Goal: Task Accomplishment & Management: Use online tool/utility

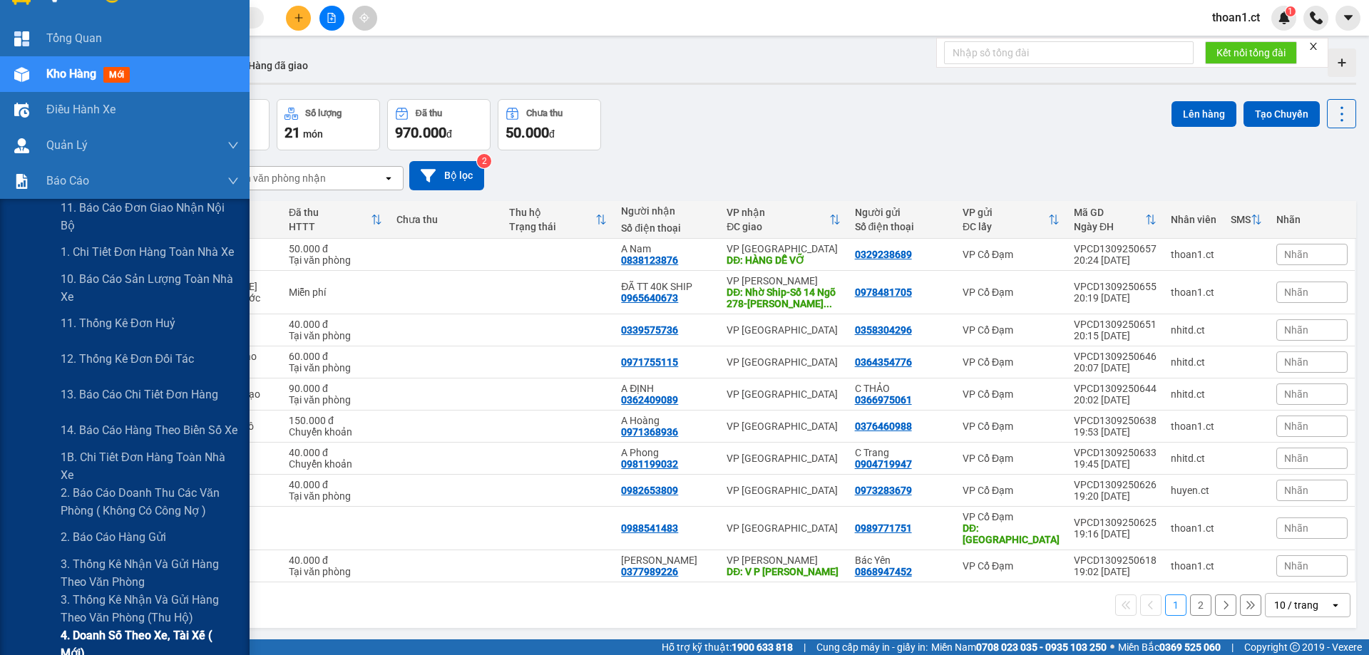
scroll to position [71, 0]
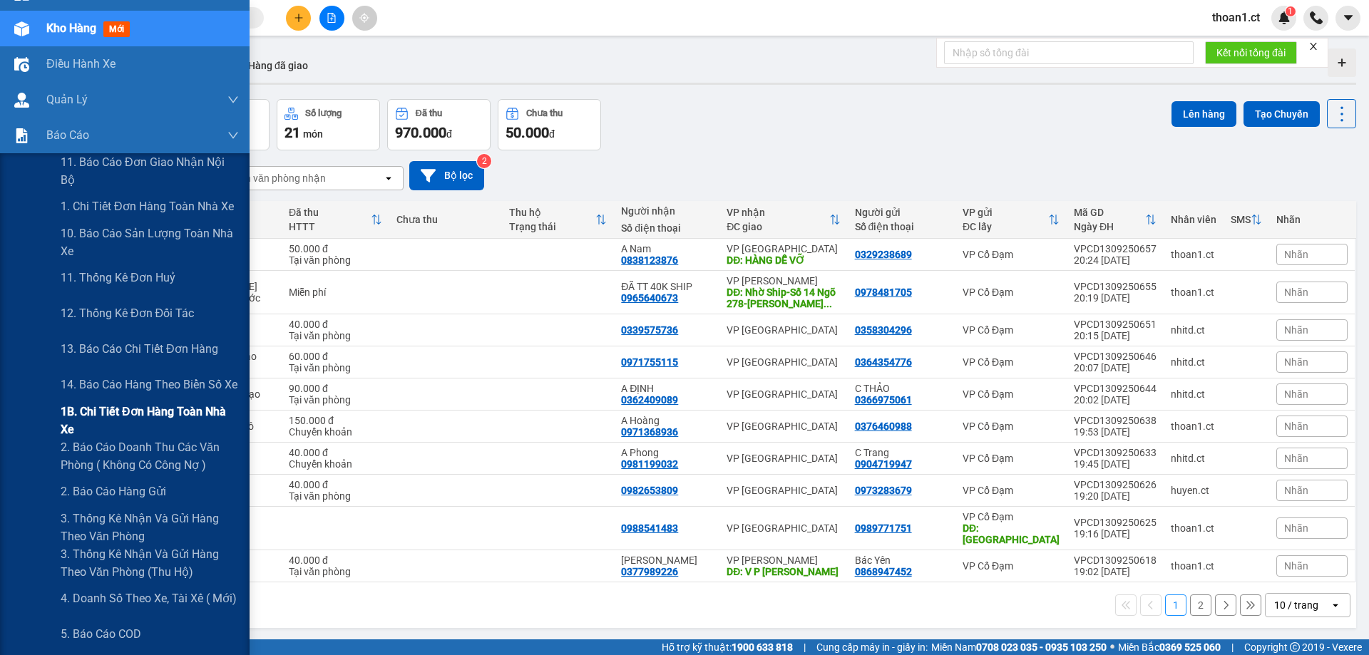
click at [89, 416] on span "1B. Chi tiết đơn hàng toàn nhà xe" at bounding box center [150, 421] width 178 height 36
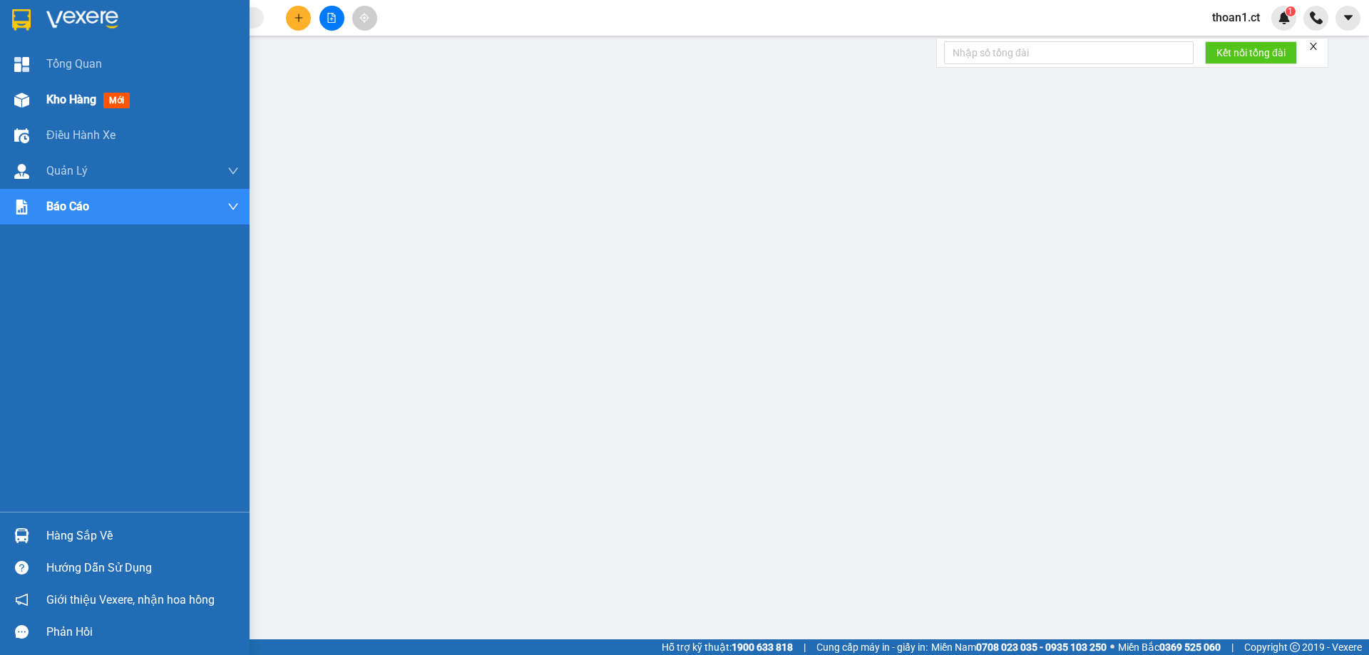
click at [114, 98] on span "mới" at bounding box center [116, 101] width 26 height 16
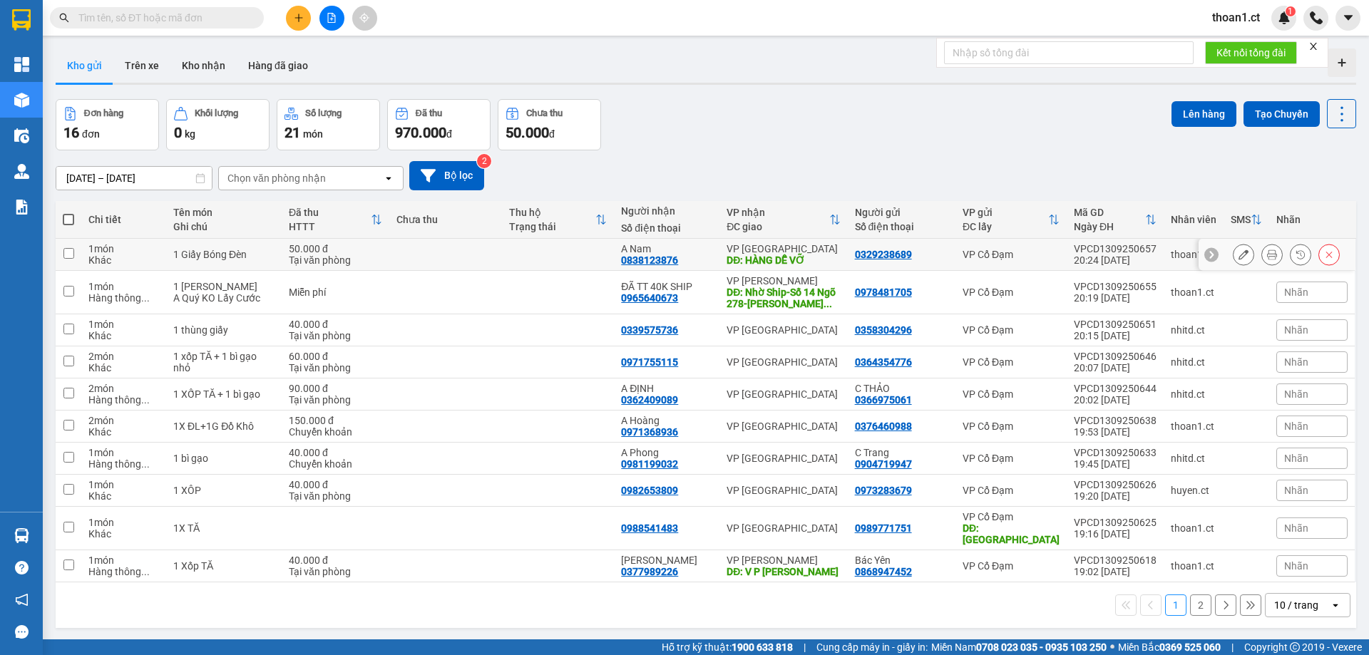
click at [67, 253] on input "checkbox" at bounding box center [68, 253] width 11 height 11
checkbox input "true"
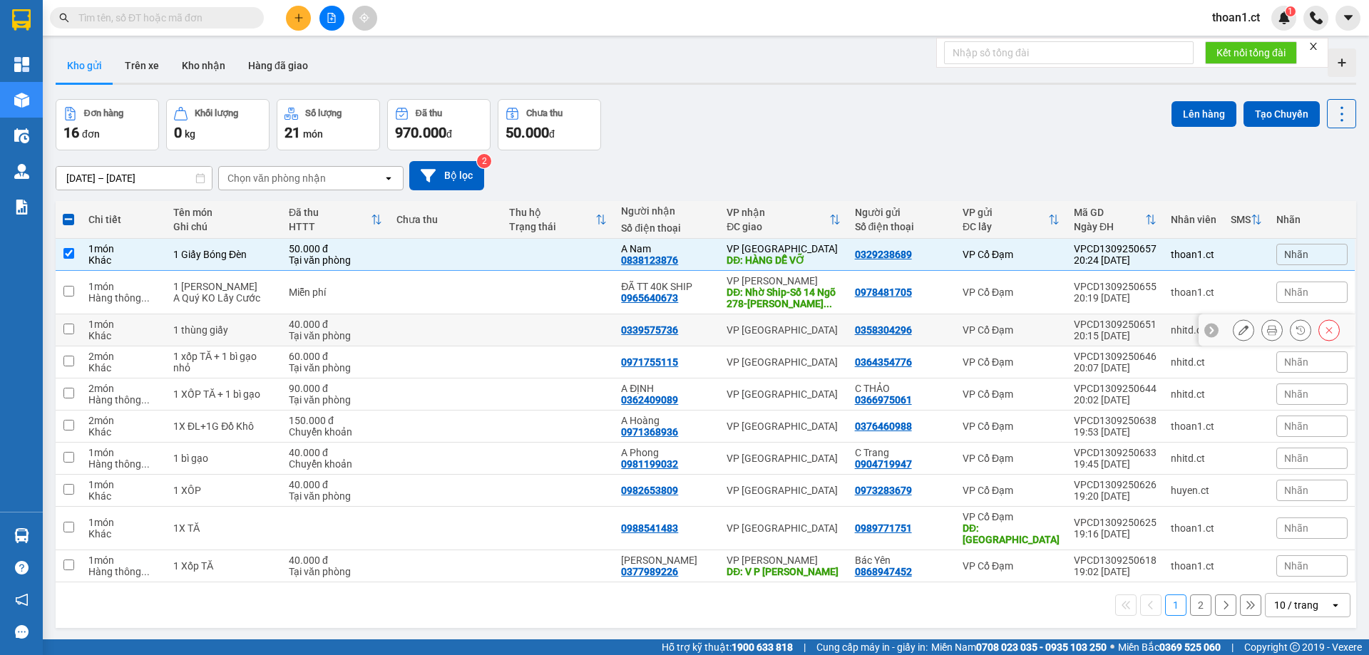
click at [67, 328] on input "checkbox" at bounding box center [68, 329] width 11 height 11
checkbox input "true"
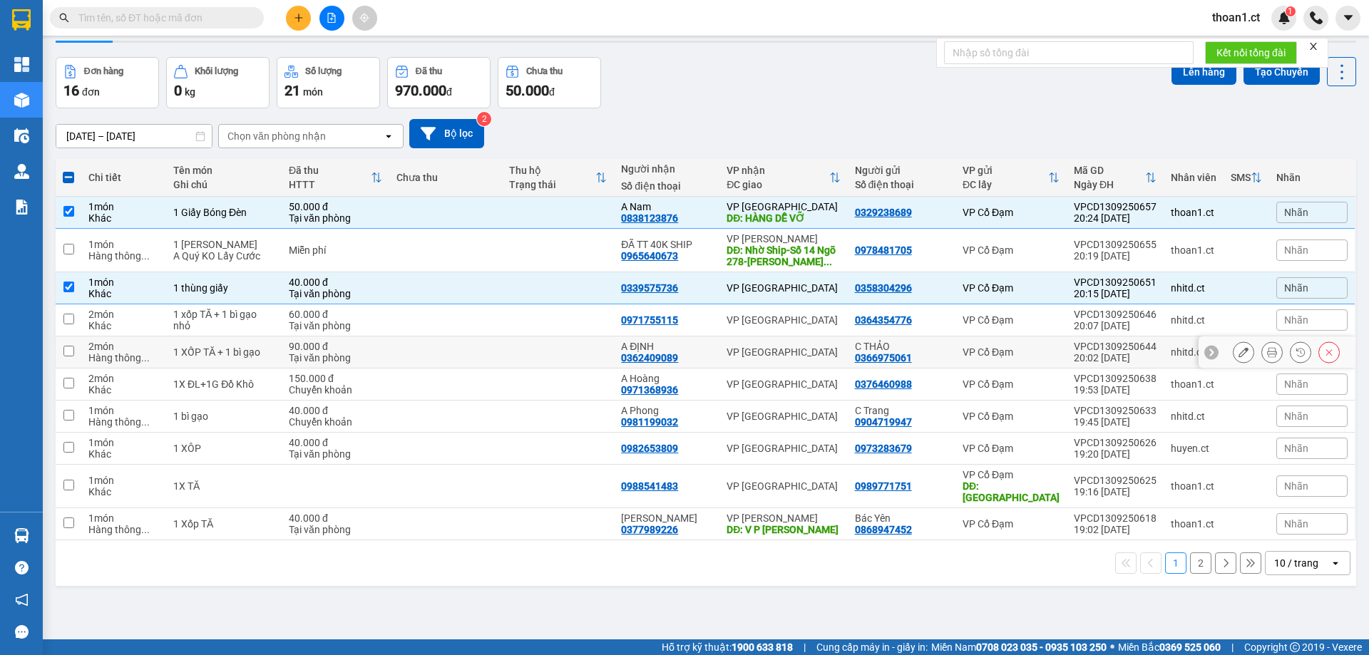
scroll to position [66, 0]
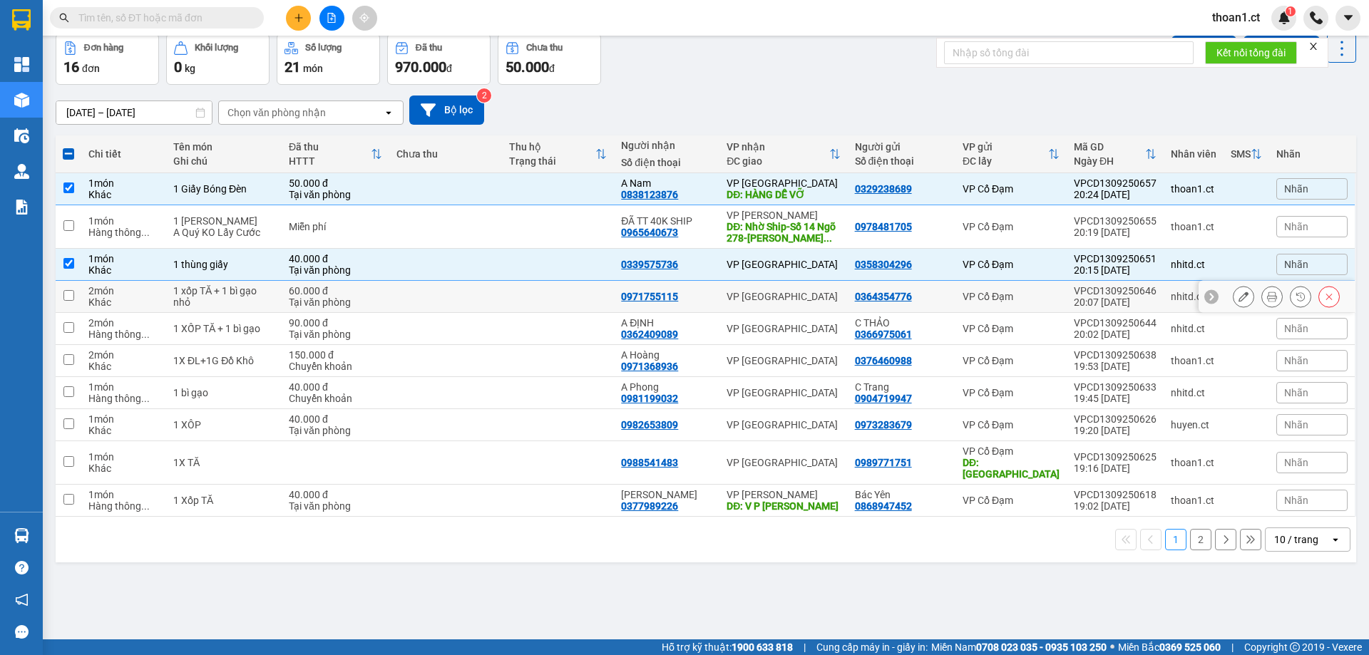
click at [71, 296] on input "checkbox" at bounding box center [68, 295] width 11 height 11
checkbox input "true"
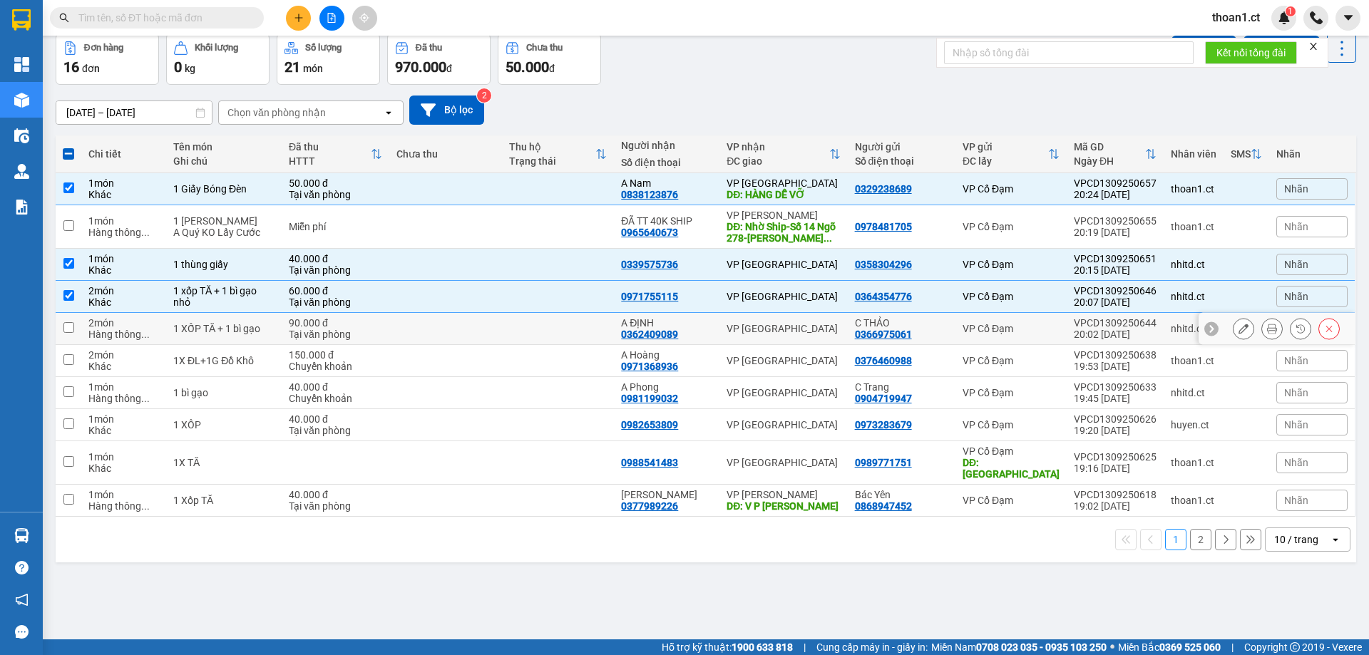
click at [71, 327] on input "checkbox" at bounding box center [68, 327] width 11 height 11
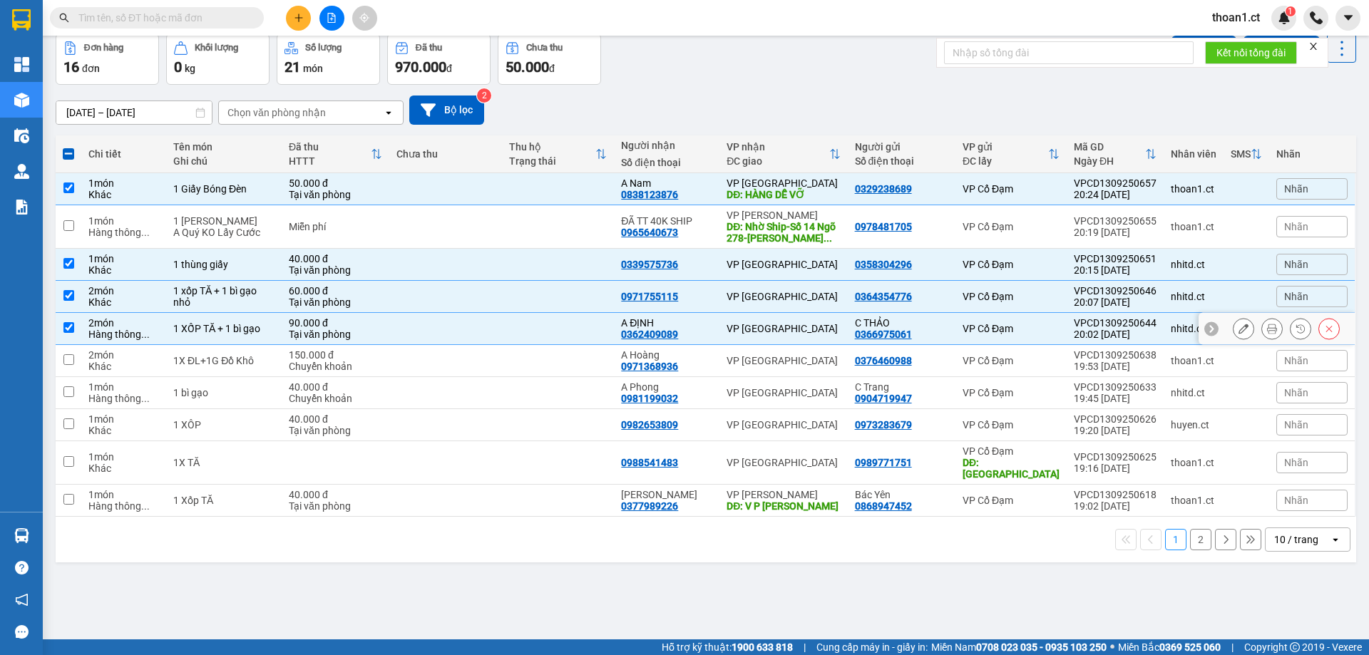
click at [71, 326] on input "checkbox" at bounding box center [68, 327] width 11 height 11
checkbox input "false"
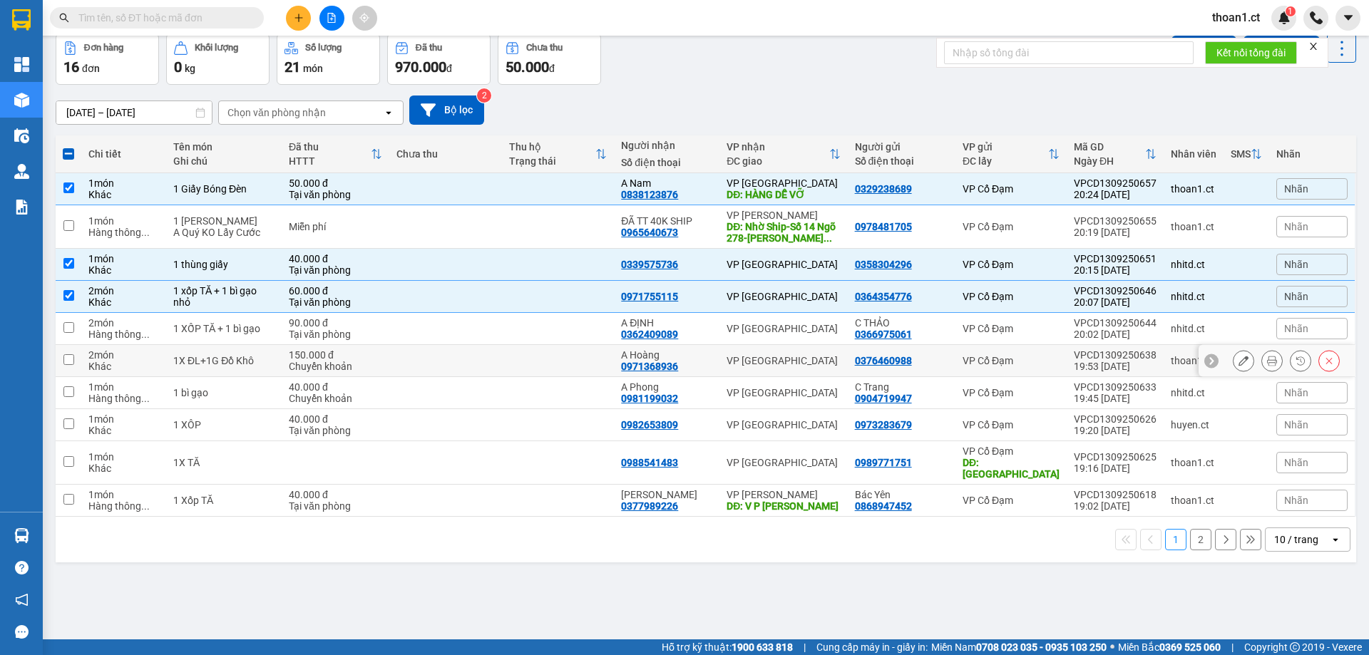
click at [70, 360] on input "checkbox" at bounding box center [68, 359] width 11 height 11
checkbox input "true"
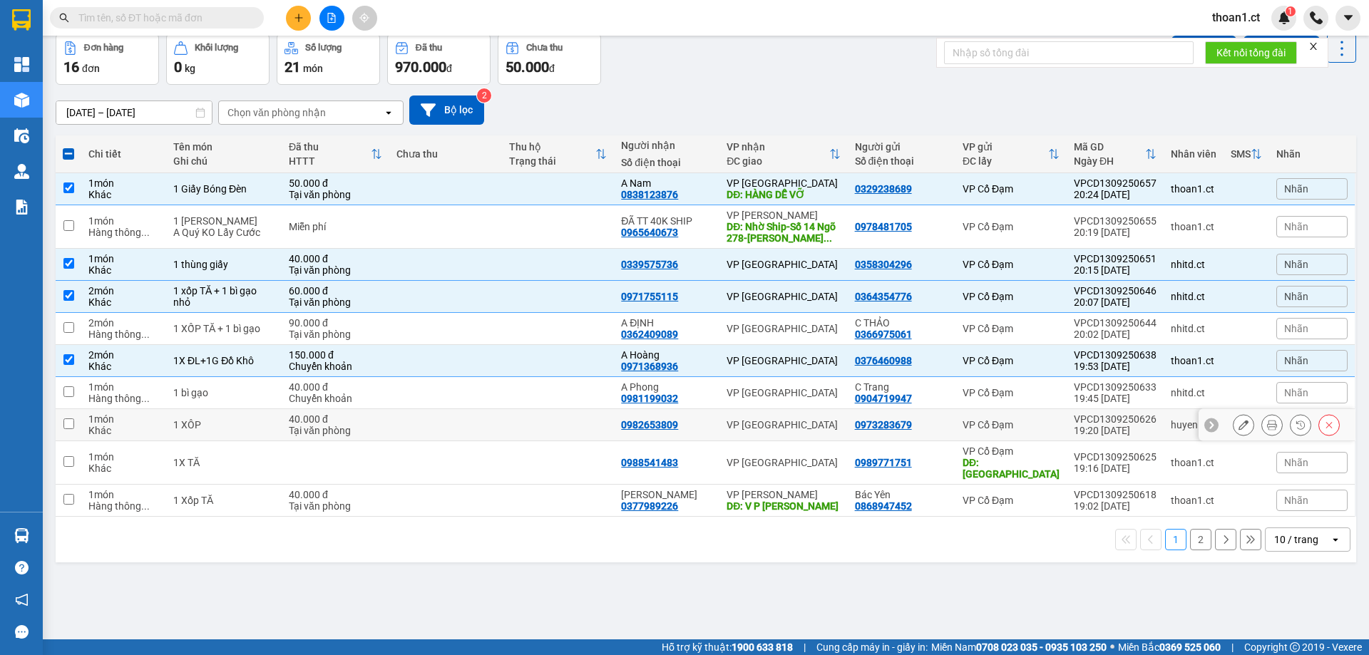
click at [70, 419] on input "checkbox" at bounding box center [68, 424] width 11 height 11
checkbox input "true"
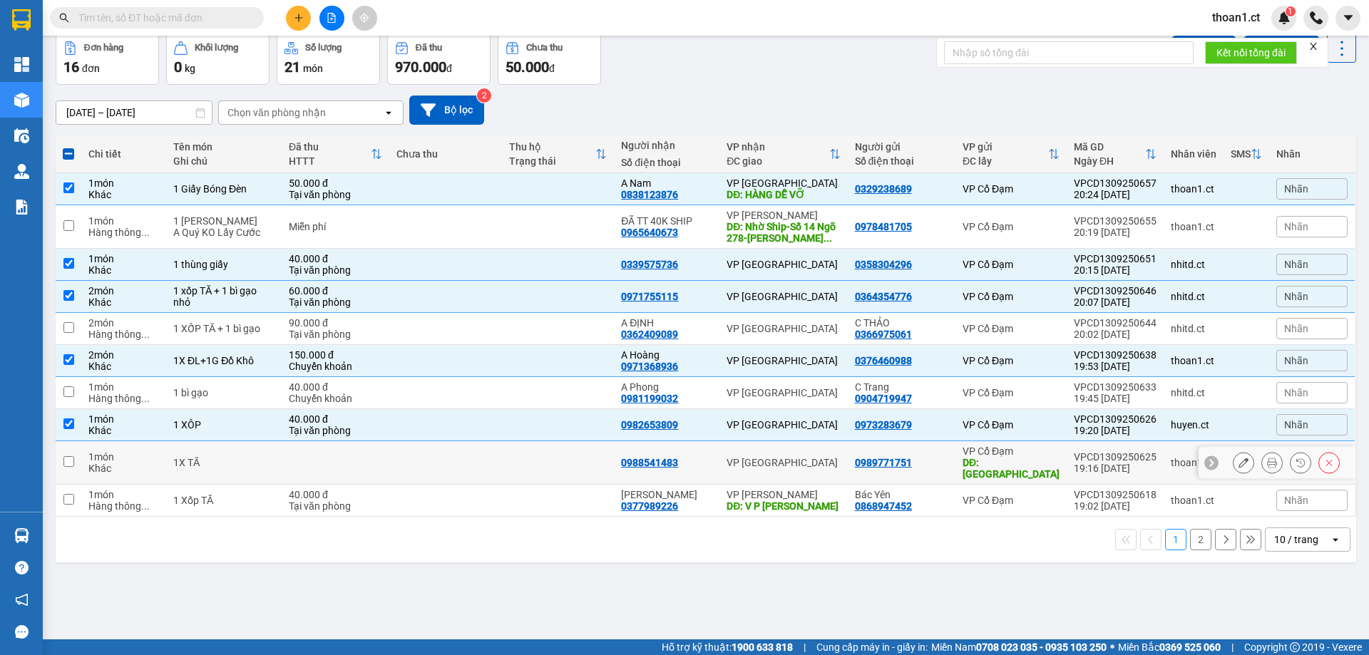
click at [68, 456] on input "checkbox" at bounding box center [68, 461] width 11 height 11
checkbox input "true"
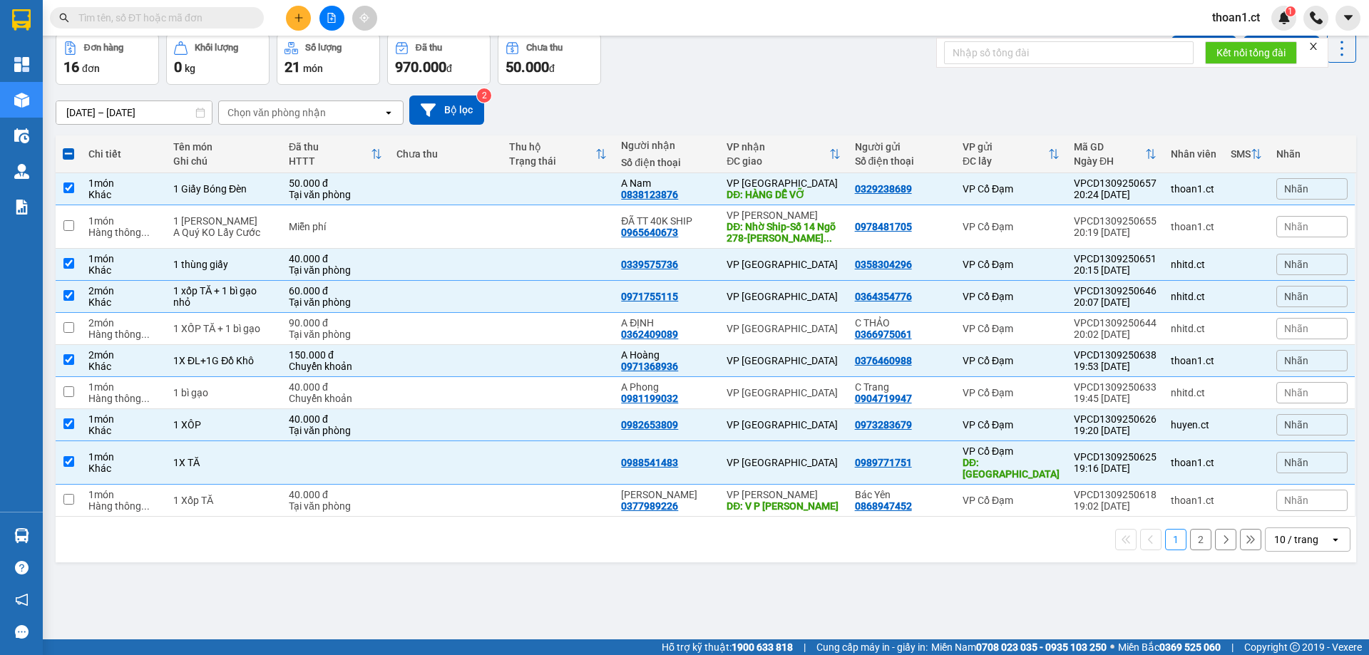
scroll to position [0, 0]
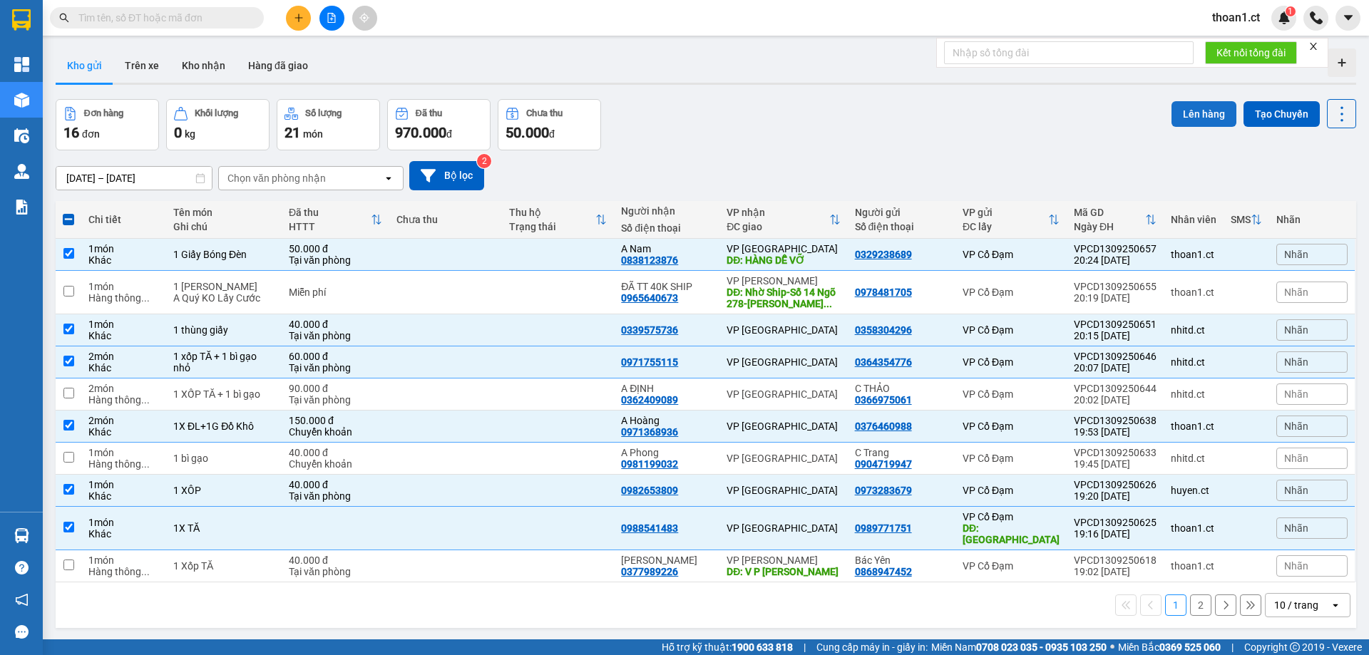
click at [1207, 114] on button "Lên hàng" at bounding box center [1204, 114] width 65 height 26
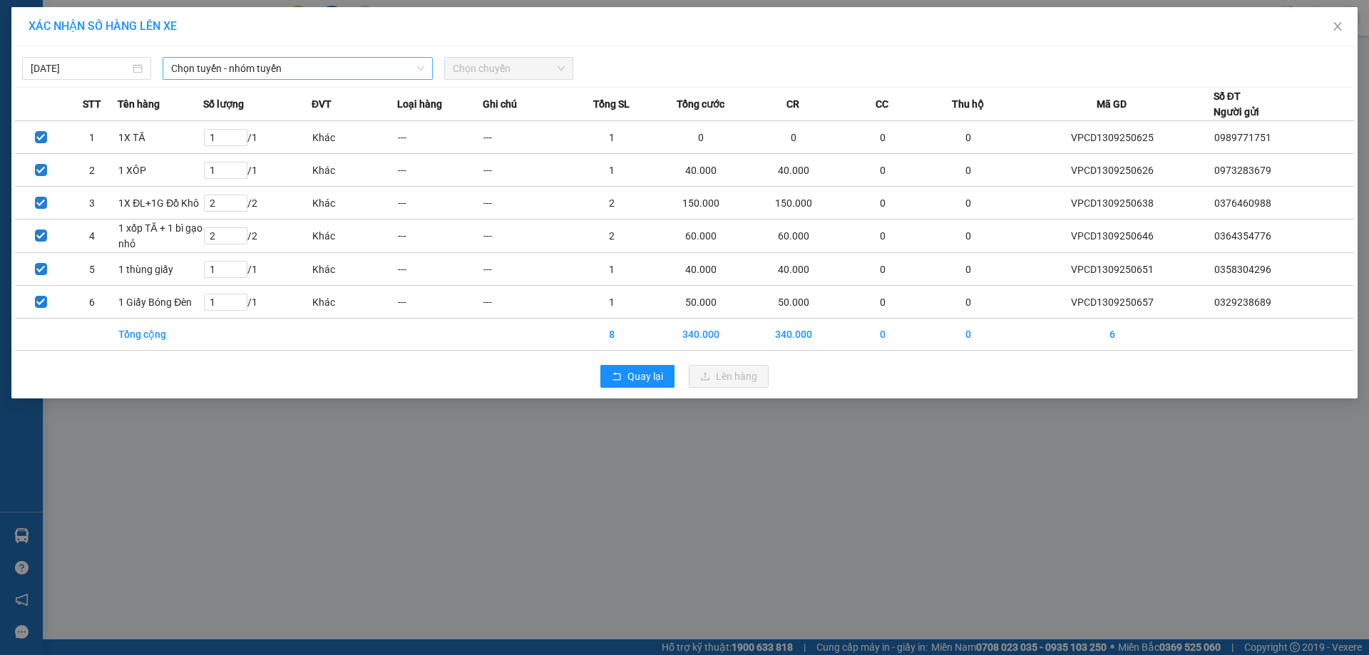
click at [230, 68] on span "Chọn tuyến - nhóm tuyến" at bounding box center [297, 68] width 253 height 21
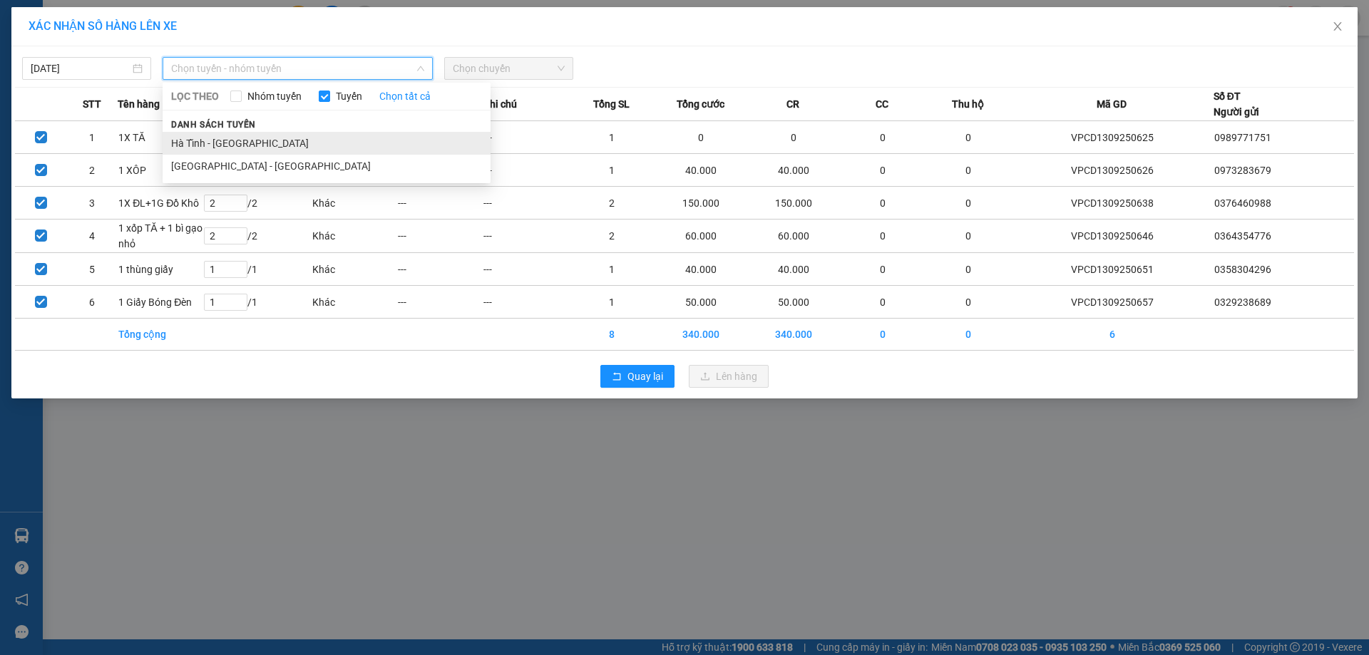
click at [245, 148] on li "Hà Tĩnh - Hà Nội" at bounding box center [327, 143] width 328 height 23
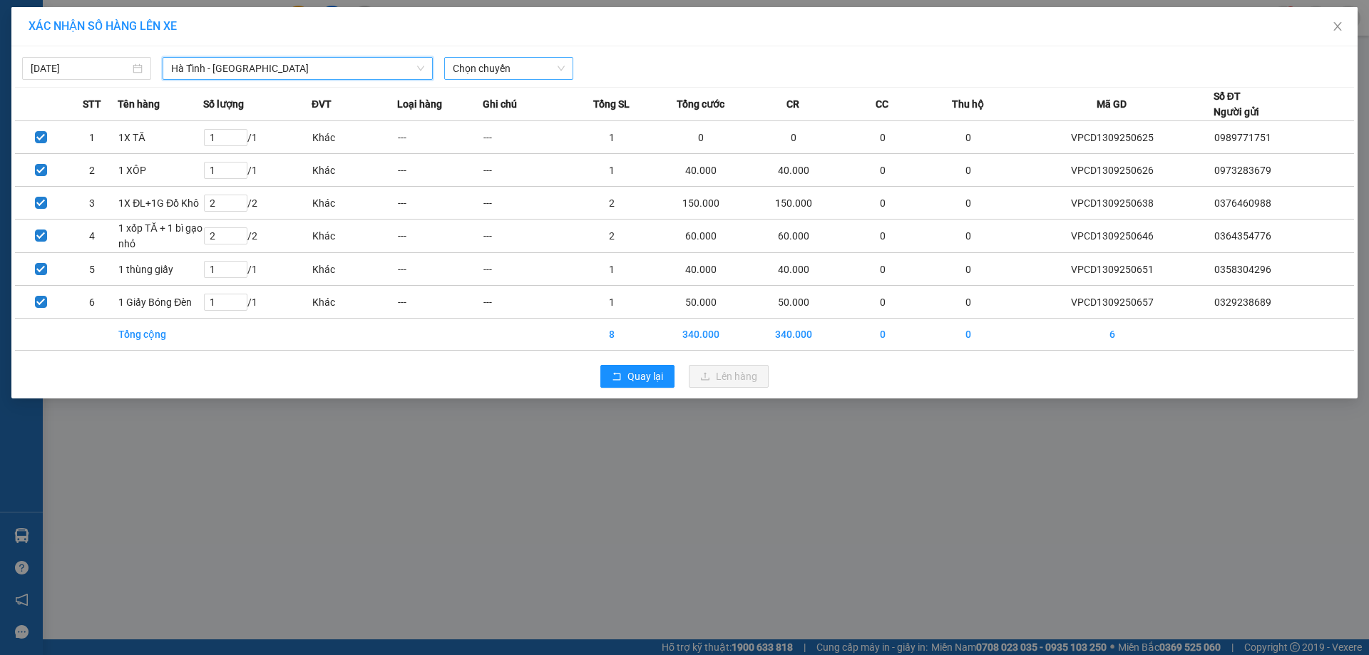
click at [511, 67] on span "Chọn chuyến" at bounding box center [509, 68] width 112 height 21
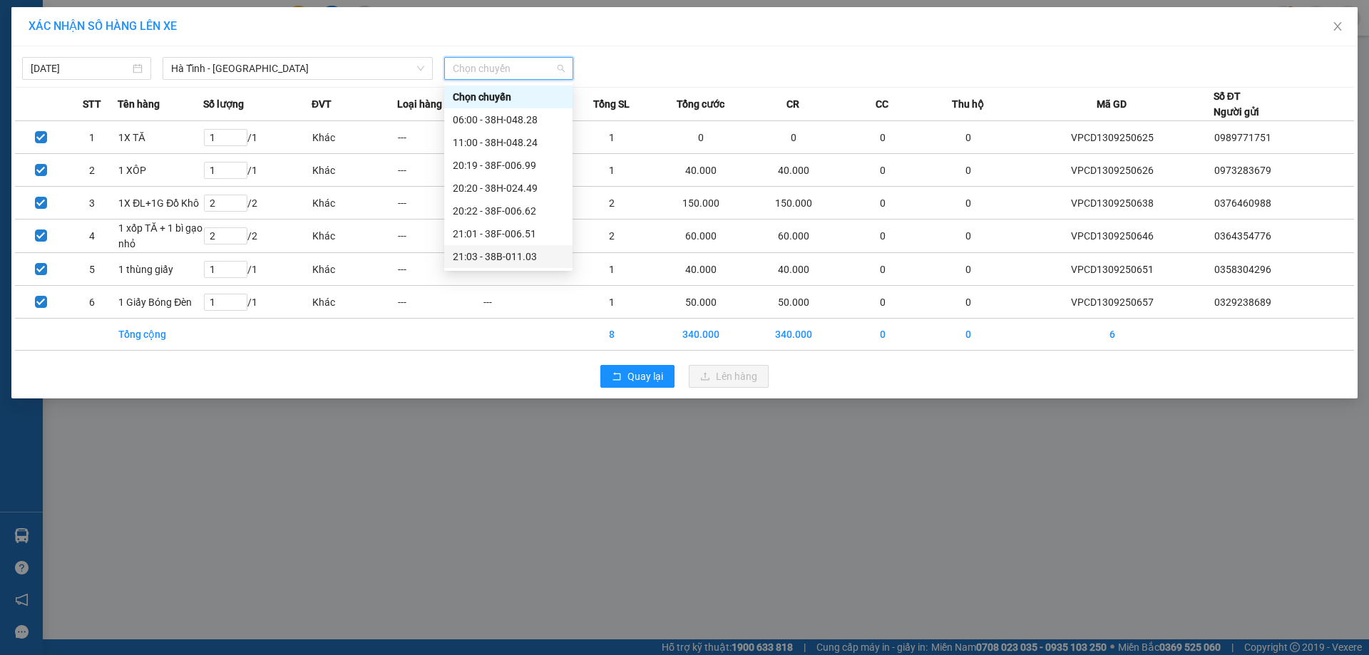
click at [518, 258] on div "21:03 - 38B-011.03" at bounding box center [508, 257] width 111 height 16
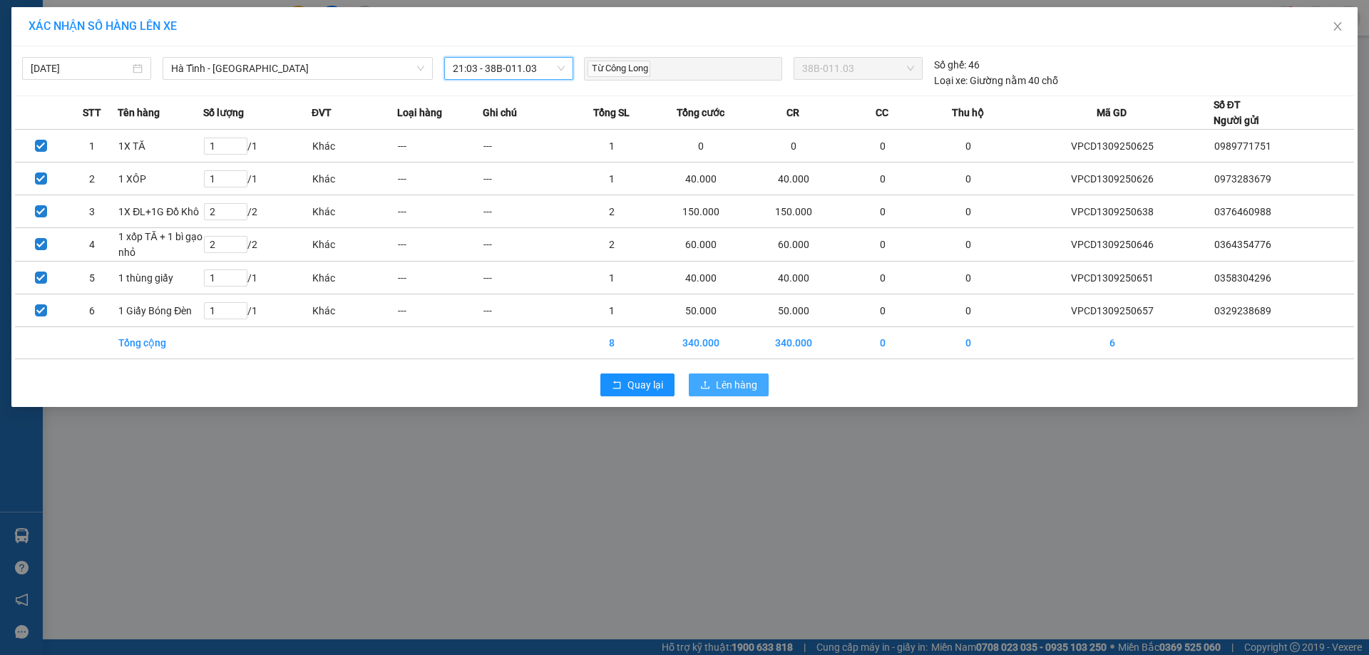
click at [751, 389] on span "Lên hàng" at bounding box center [736, 385] width 41 height 16
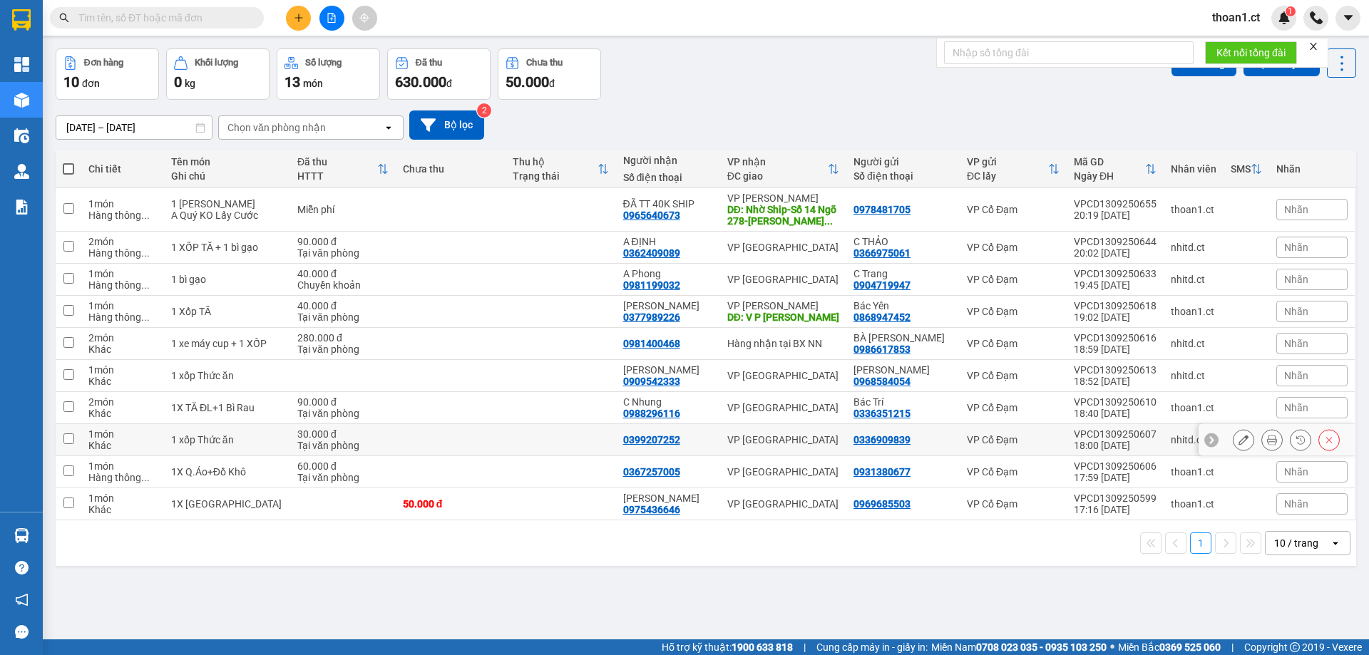
scroll to position [66, 0]
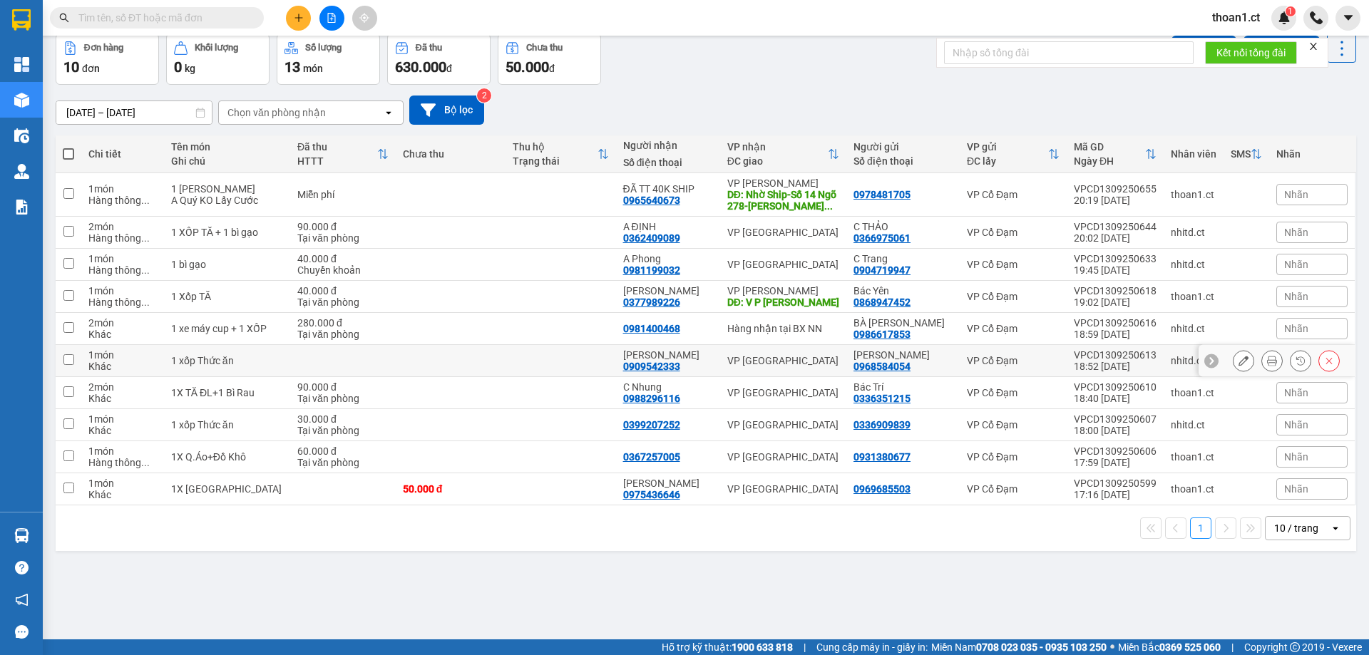
click at [73, 359] on input "checkbox" at bounding box center [68, 359] width 11 height 11
checkbox input "true"
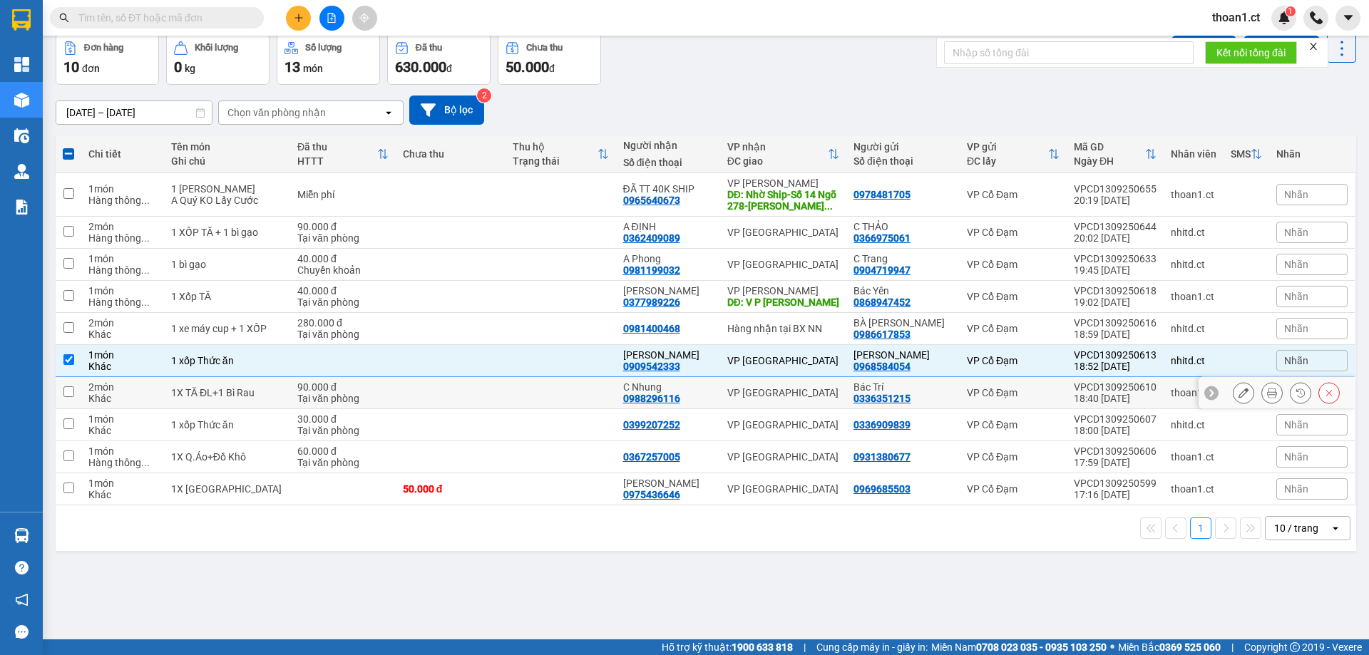
click at [73, 387] on input "checkbox" at bounding box center [68, 392] width 11 height 11
checkbox input "true"
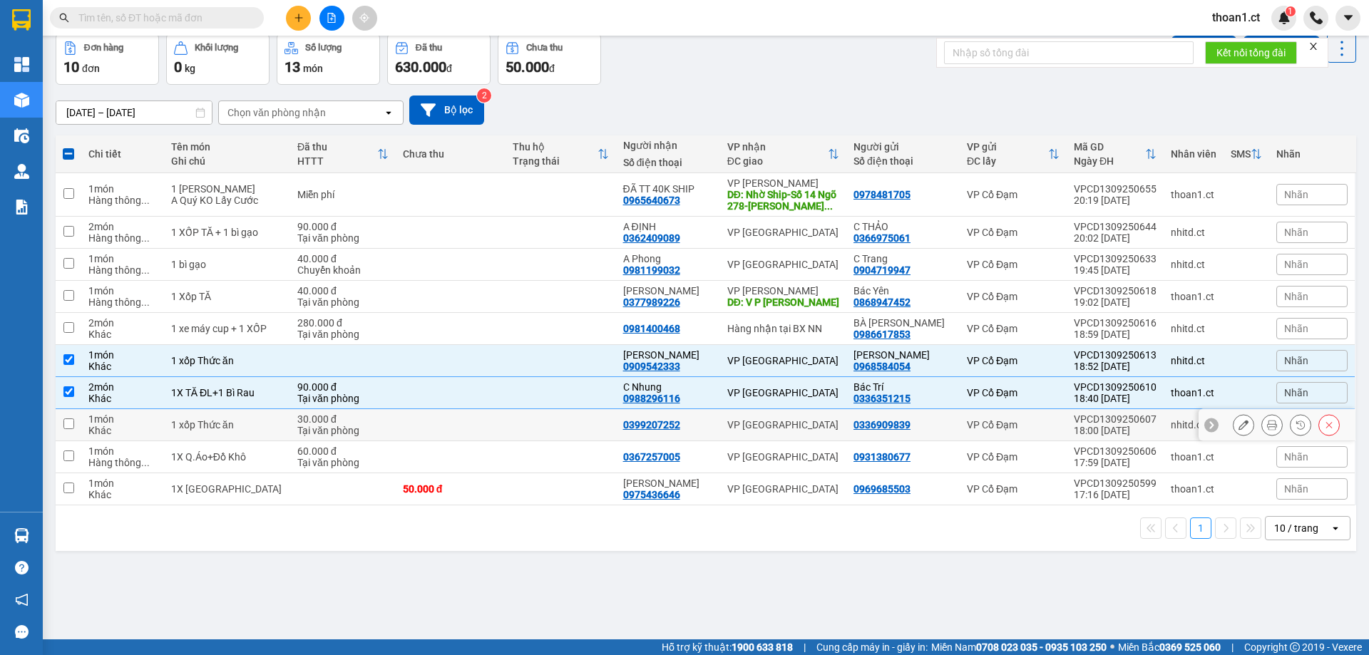
click at [69, 421] on input "checkbox" at bounding box center [68, 424] width 11 height 11
checkbox input "true"
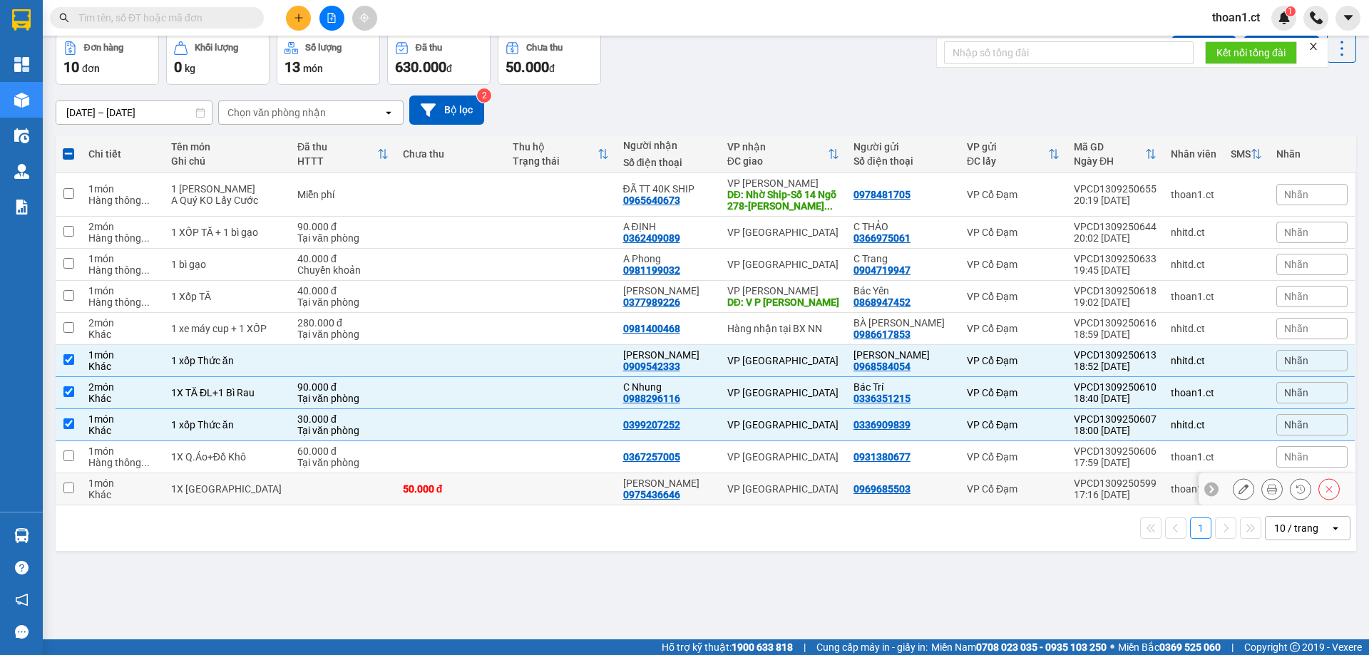
click at [67, 487] on input "checkbox" at bounding box center [68, 488] width 11 height 11
checkbox input "true"
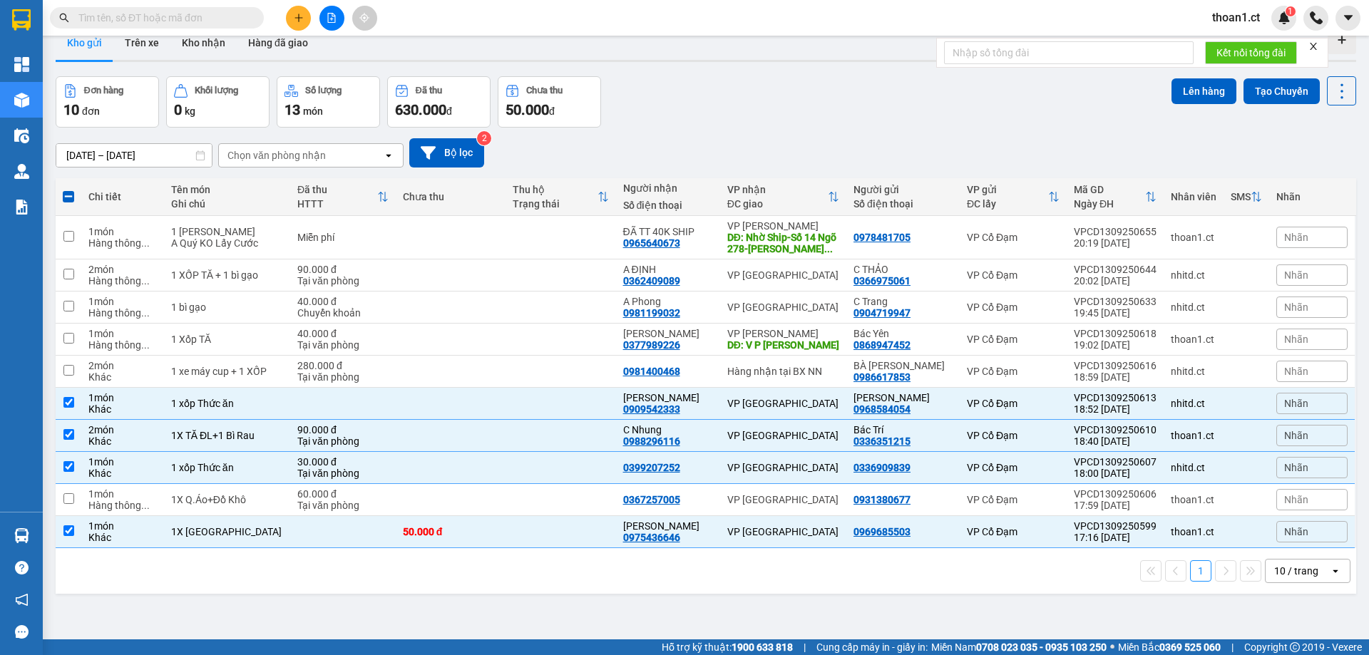
scroll to position [0, 0]
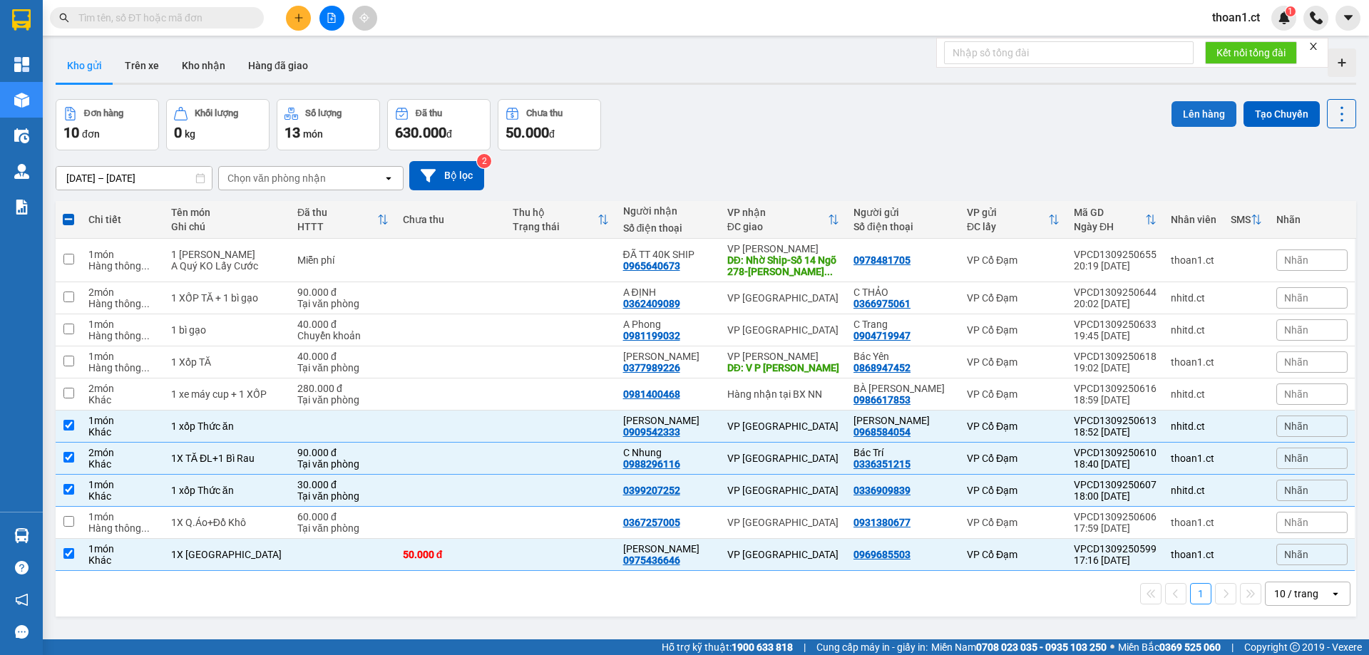
click at [1204, 116] on button "Lên hàng" at bounding box center [1204, 114] width 65 height 26
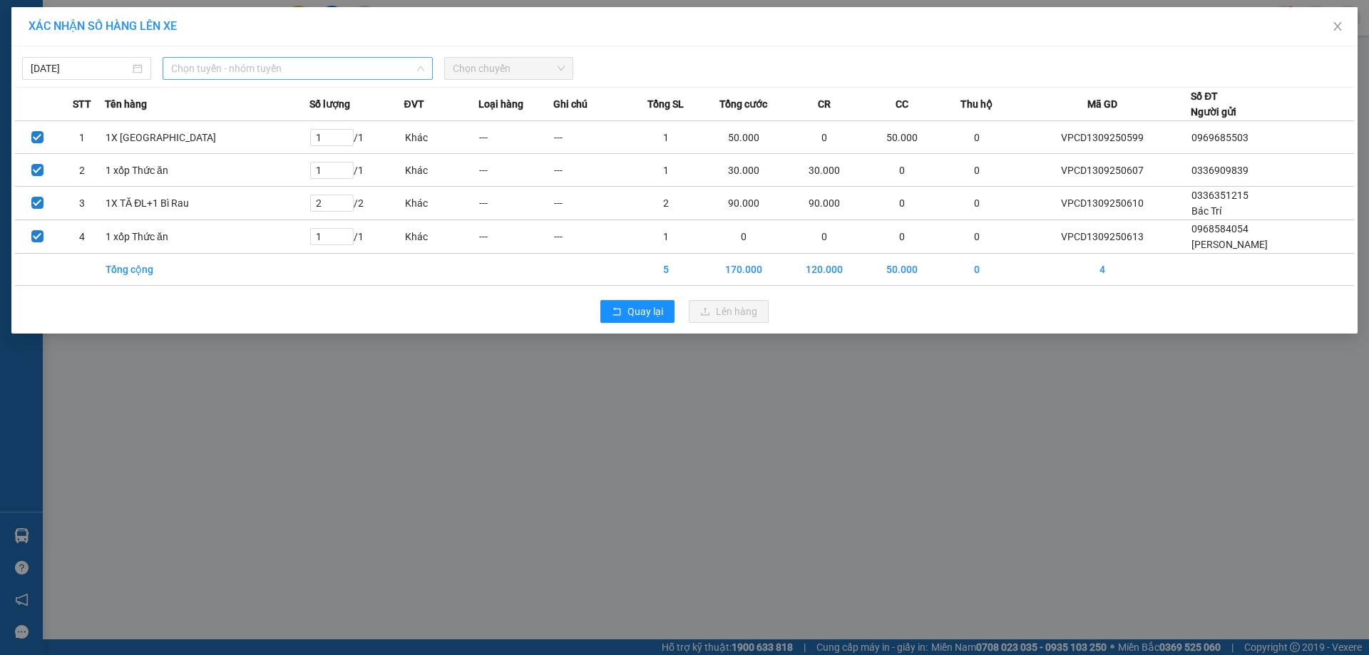
click at [278, 61] on span "Chọn tuyến - nhóm tuyến" at bounding box center [297, 68] width 253 height 21
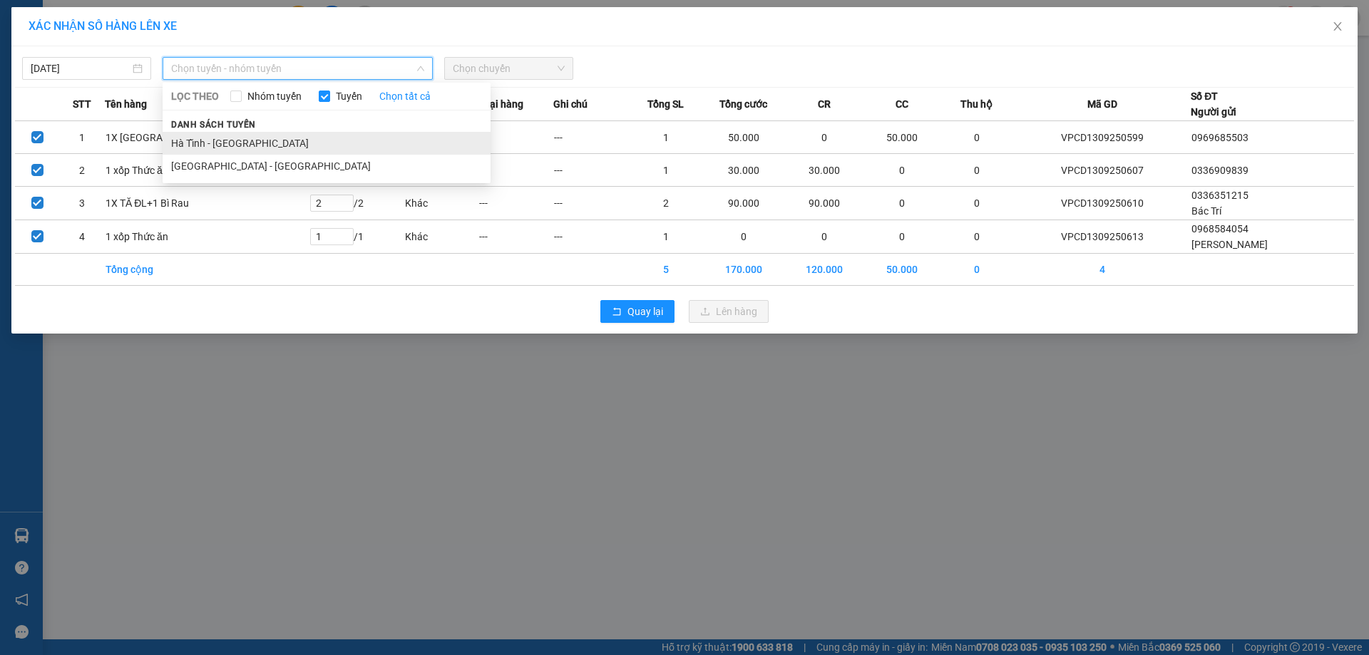
click at [235, 144] on li "Hà Tĩnh - Hà Nội" at bounding box center [327, 143] width 328 height 23
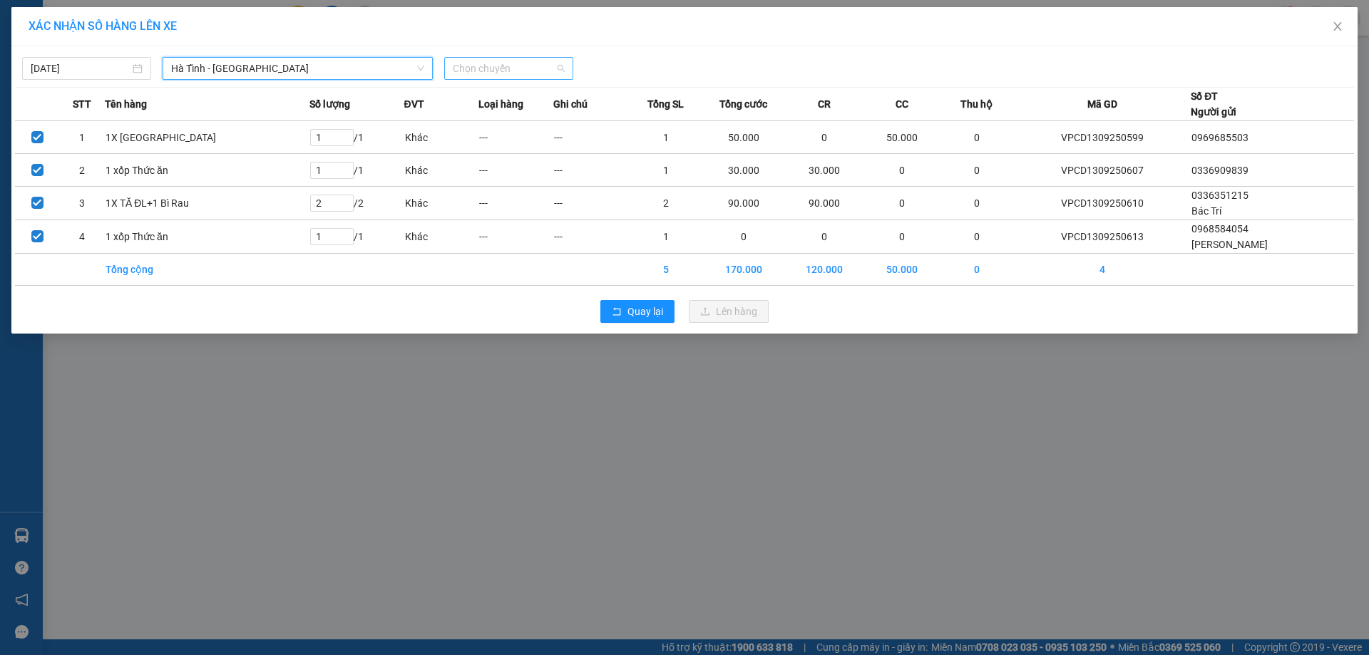
click at [506, 68] on span "Chọn chuyến" at bounding box center [509, 68] width 112 height 21
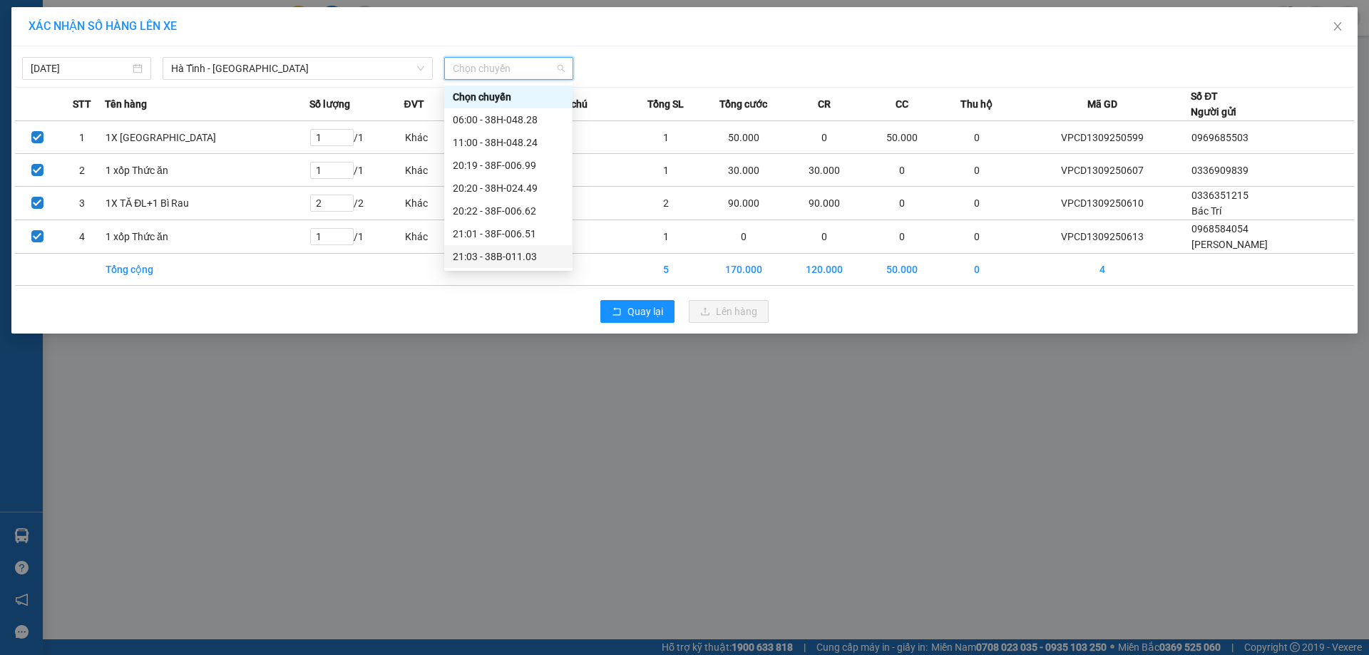
click at [495, 254] on div "21:03 - 38B-011.03" at bounding box center [508, 257] width 111 height 16
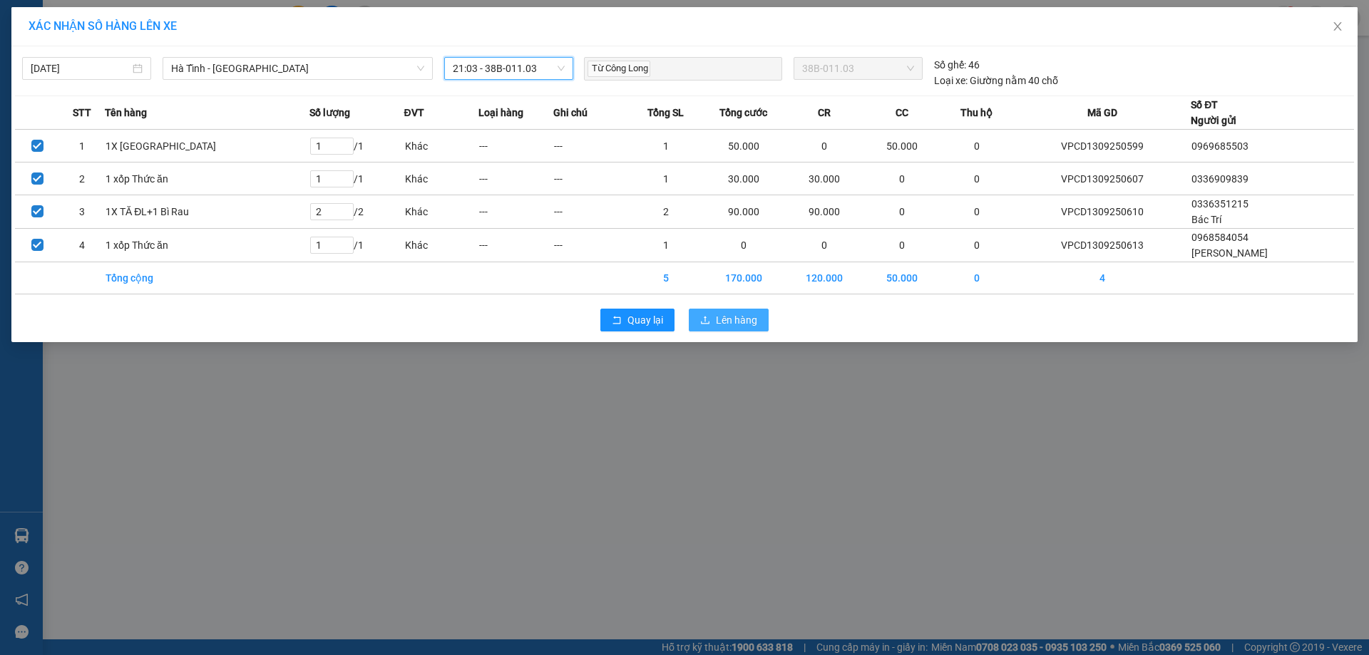
click at [733, 326] on span "Lên hàng" at bounding box center [736, 320] width 41 height 16
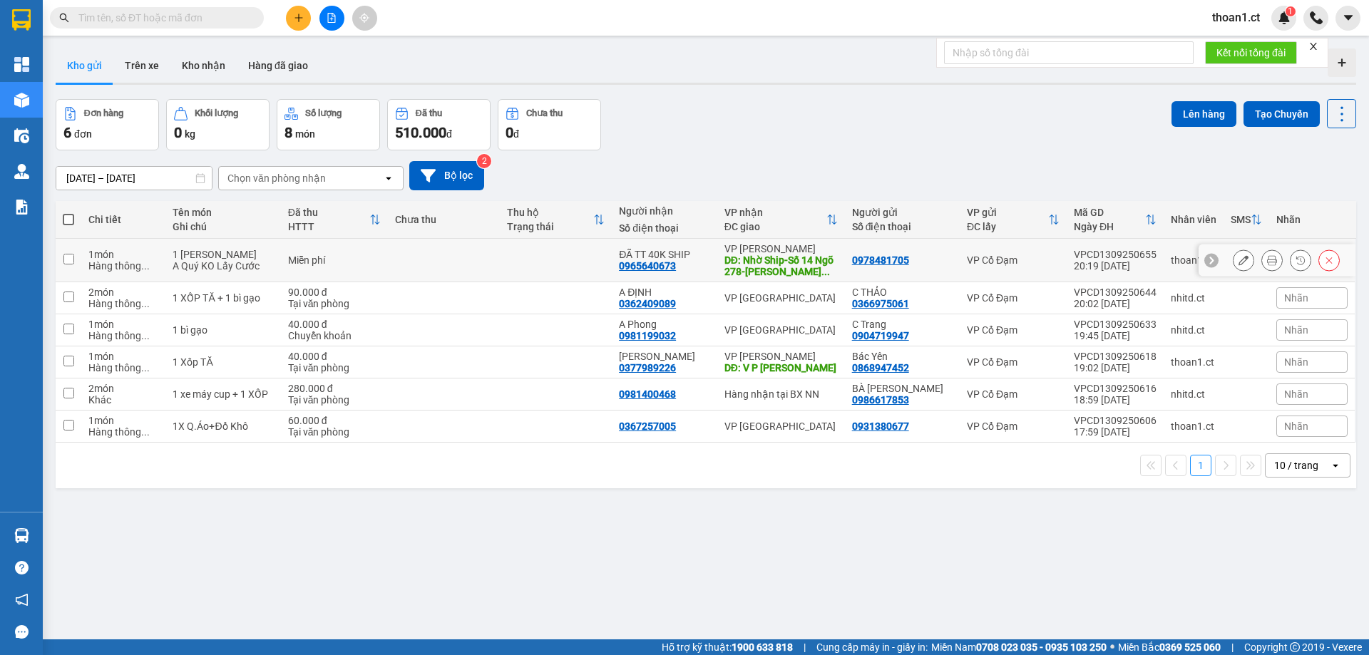
click at [70, 255] on input "checkbox" at bounding box center [68, 259] width 11 height 11
checkbox input "true"
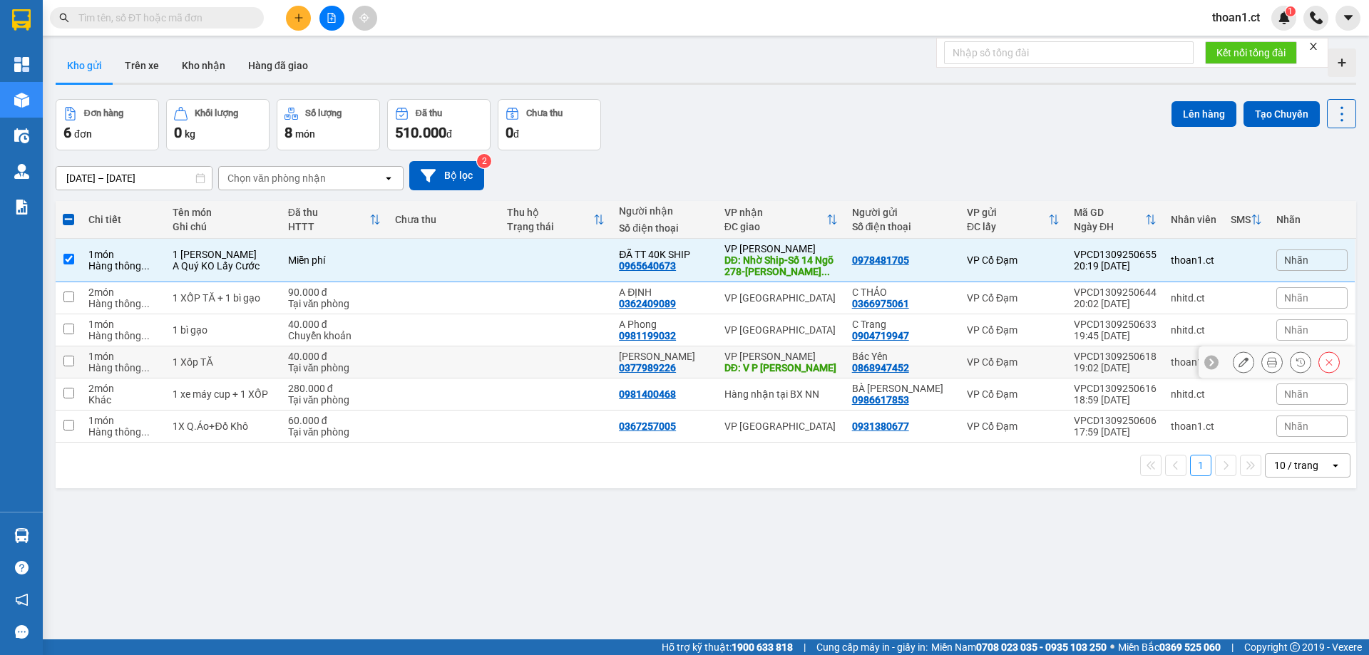
click at [69, 362] on input "checkbox" at bounding box center [68, 361] width 11 height 11
checkbox input "true"
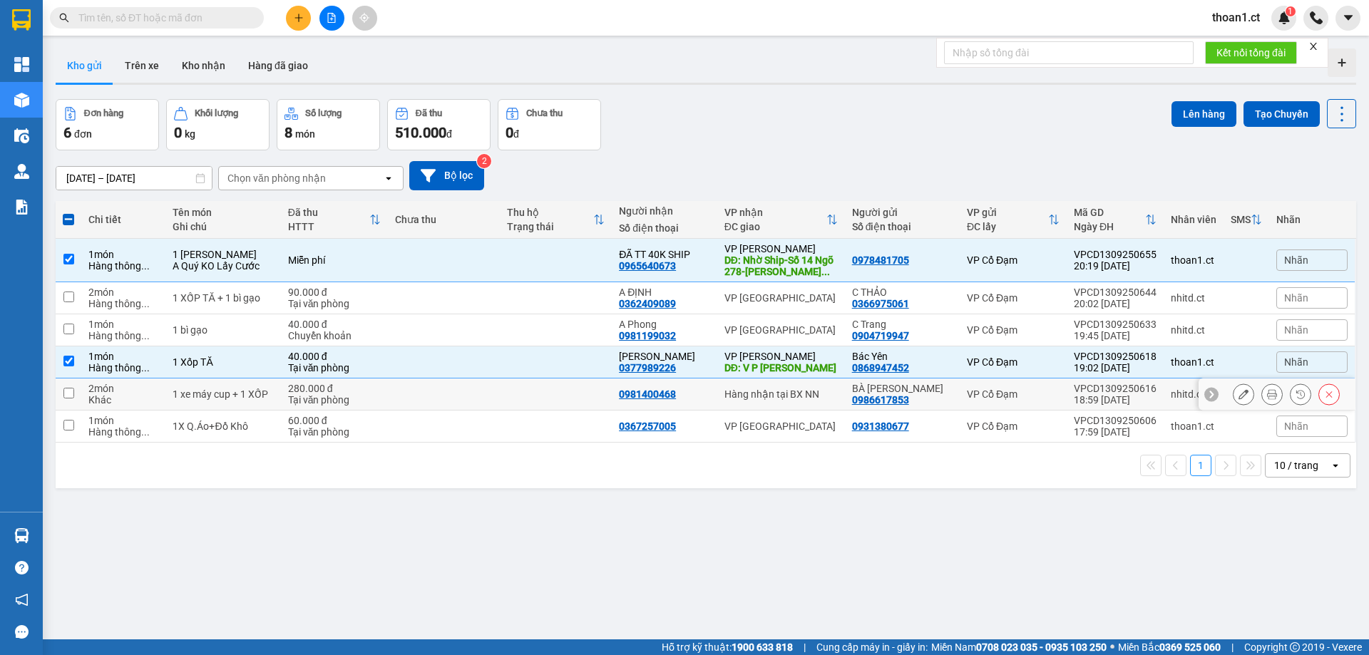
click at [69, 389] on input "checkbox" at bounding box center [68, 393] width 11 height 11
checkbox input "true"
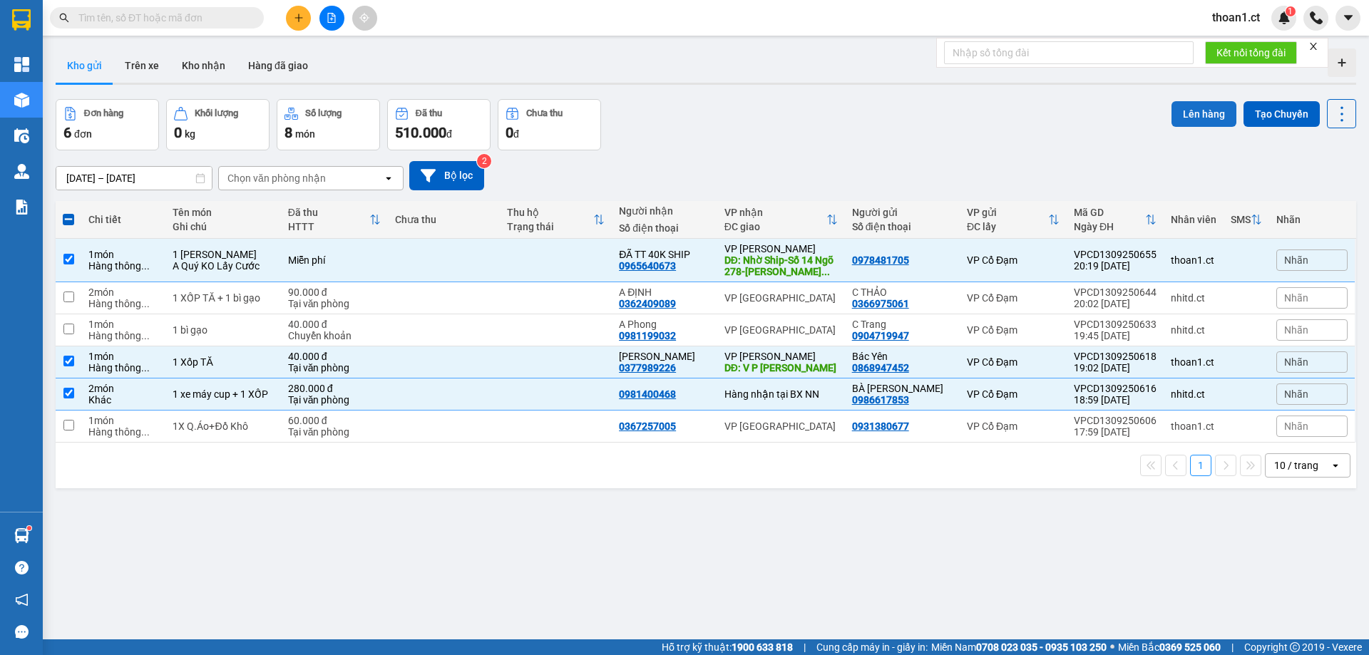
click at [1196, 111] on button "Lên hàng" at bounding box center [1204, 114] width 65 height 26
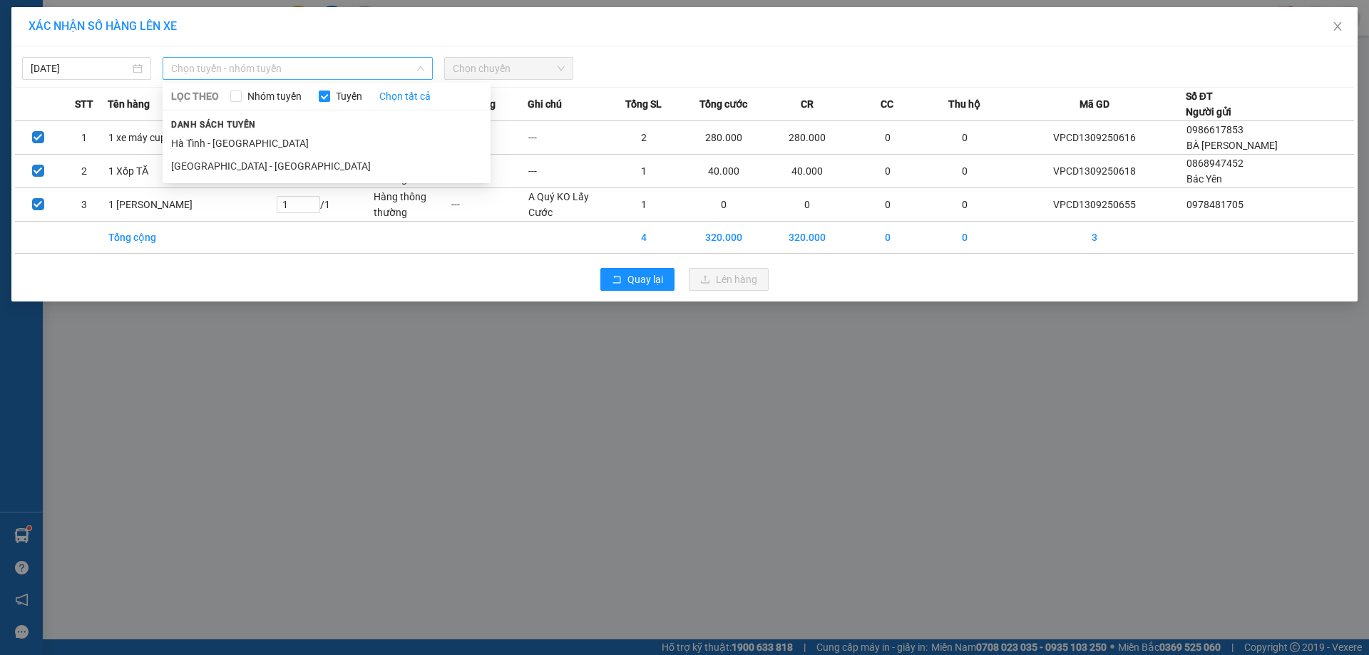
click at [262, 63] on span "Chọn tuyến - nhóm tuyến" at bounding box center [297, 68] width 253 height 21
click at [242, 141] on li "Hà Tĩnh - Hà Nội" at bounding box center [327, 143] width 328 height 23
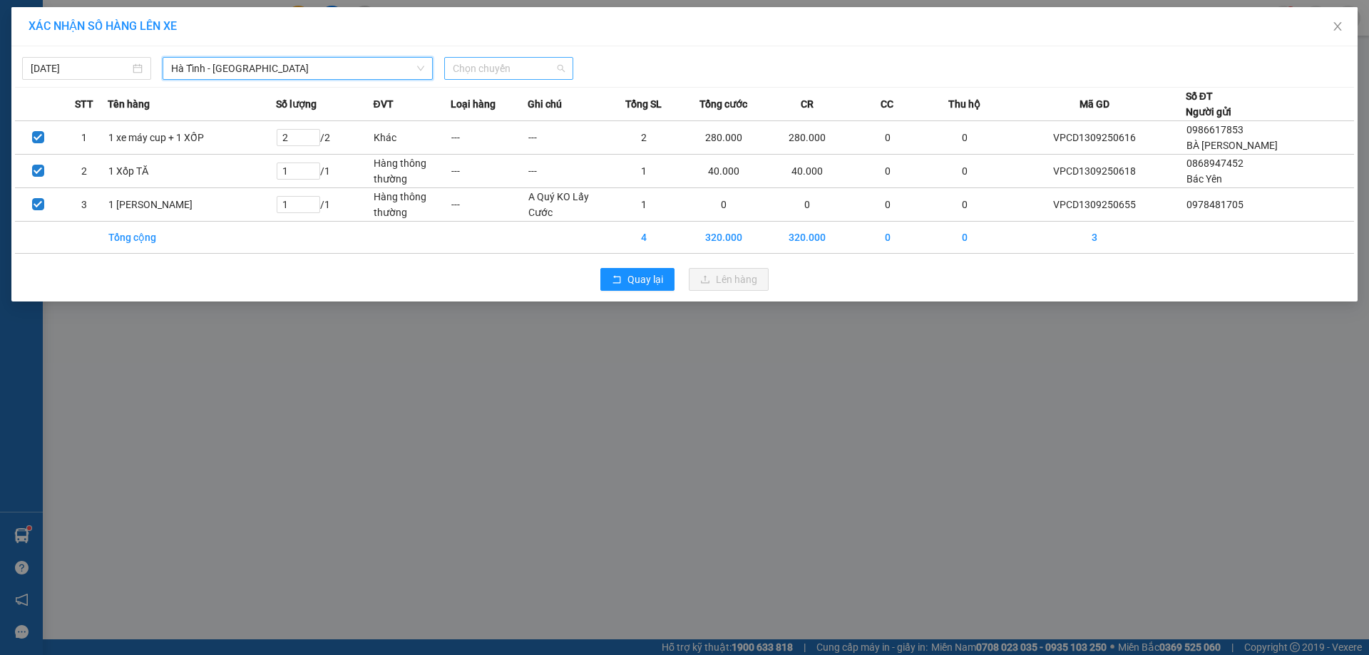
click at [525, 70] on span "Chọn chuyến" at bounding box center [509, 68] width 112 height 21
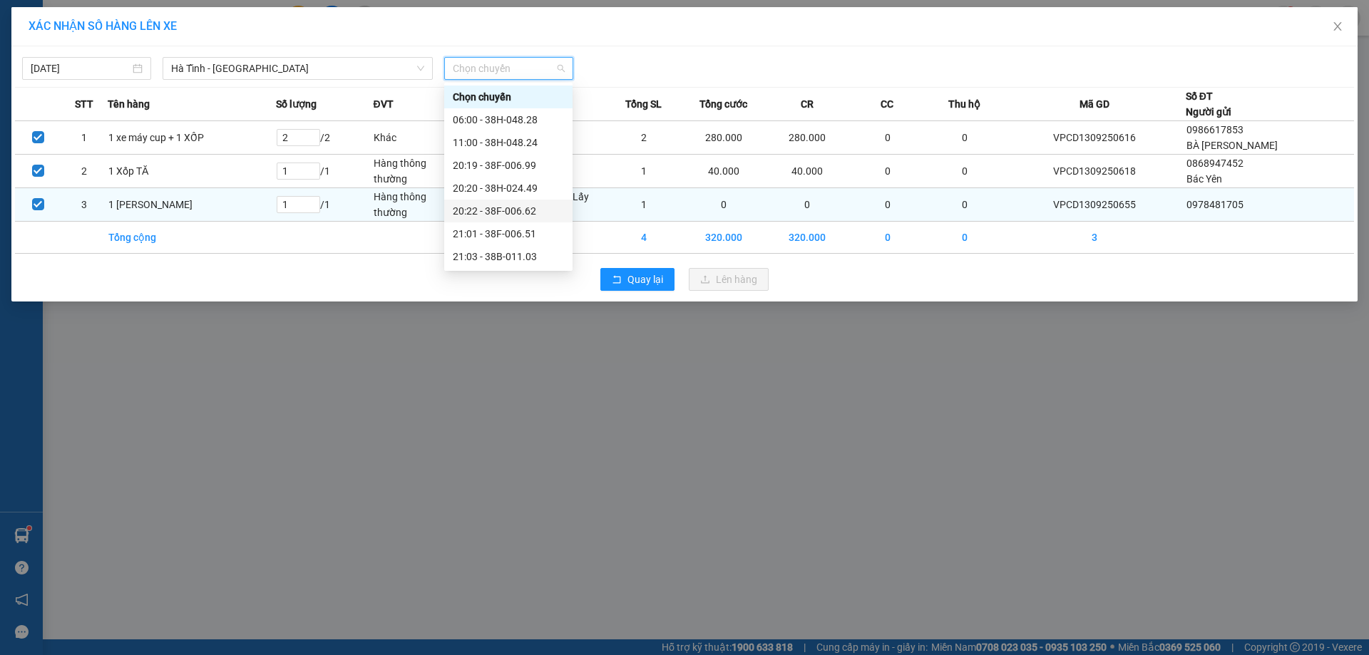
click at [516, 209] on div "20:22 - 38F-006.62" at bounding box center [508, 211] width 111 height 16
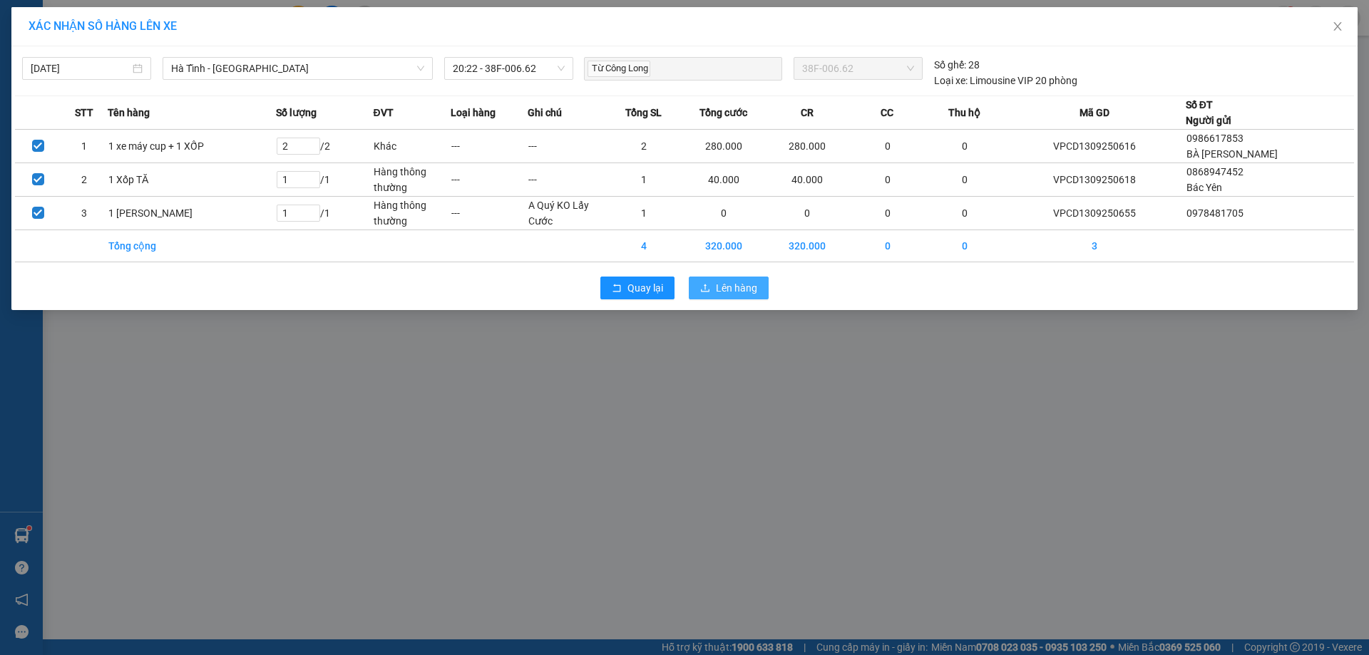
click at [726, 287] on span "Lên hàng" at bounding box center [736, 288] width 41 height 16
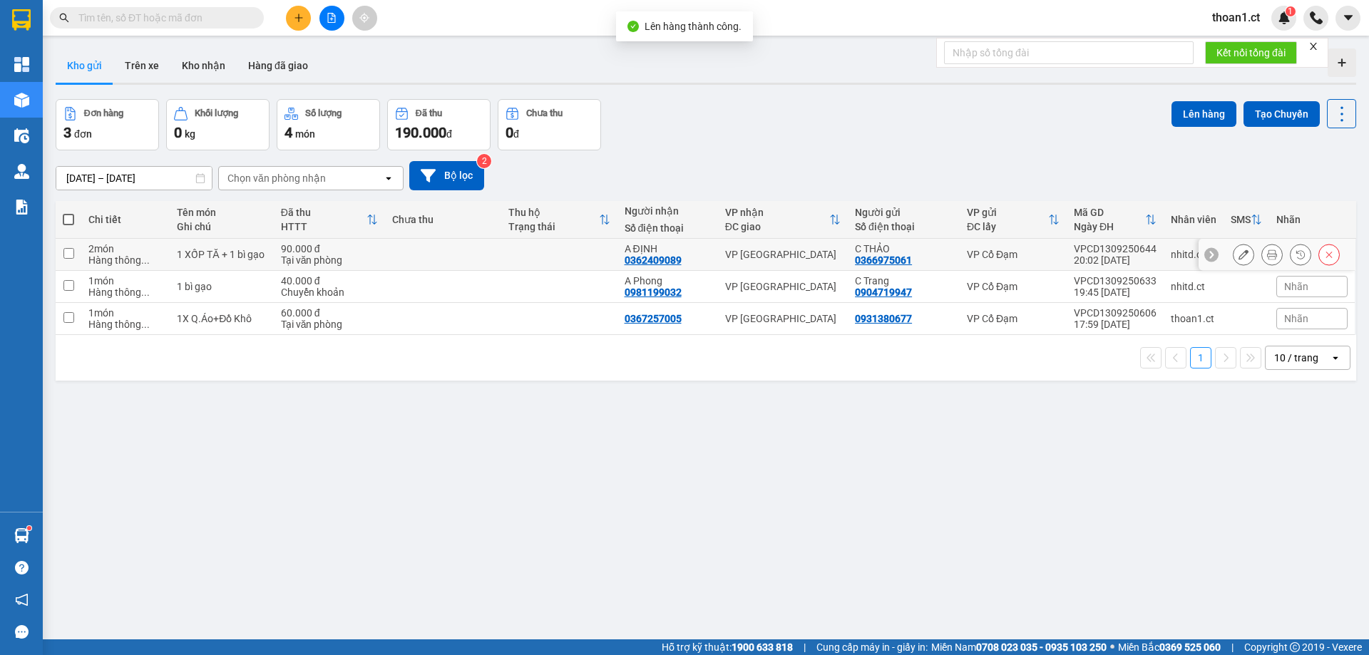
click at [71, 249] on input "checkbox" at bounding box center [68, 253] width 11 height 11
checkbox input "true"
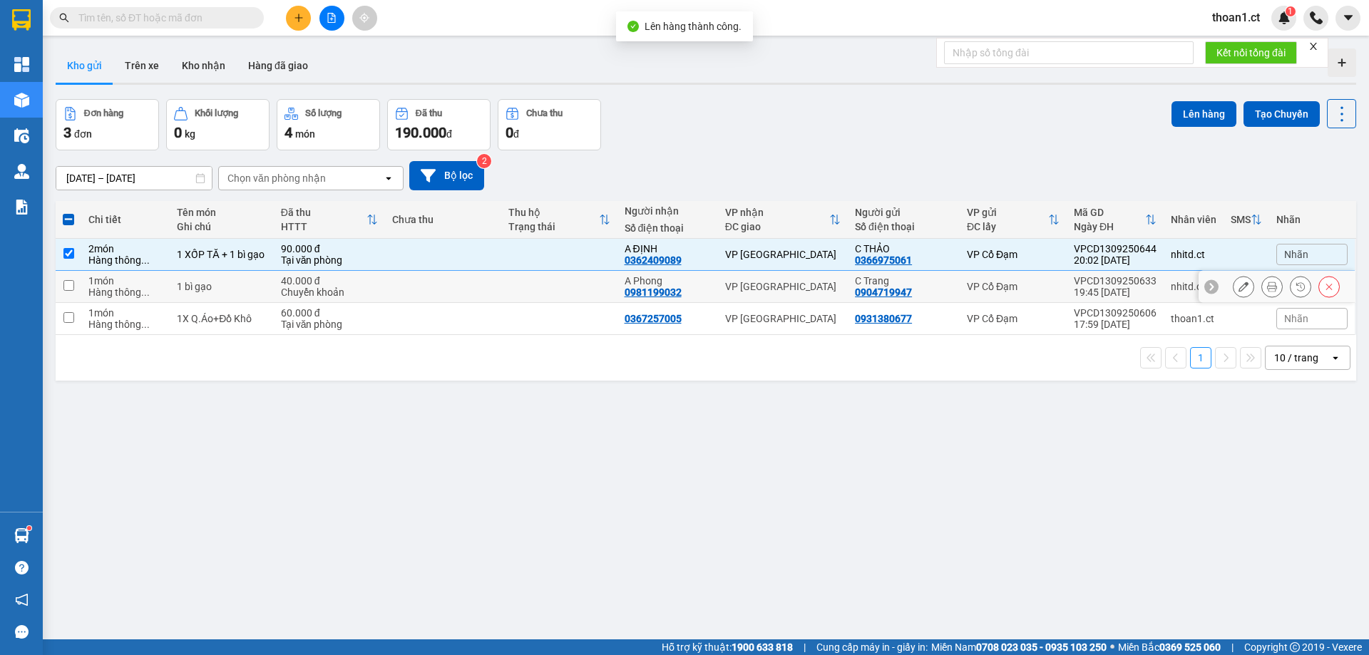
click at [66, 285] on input "checkbox" at bounding box center [68, 285] width 11 height 11
checkbox input "true"
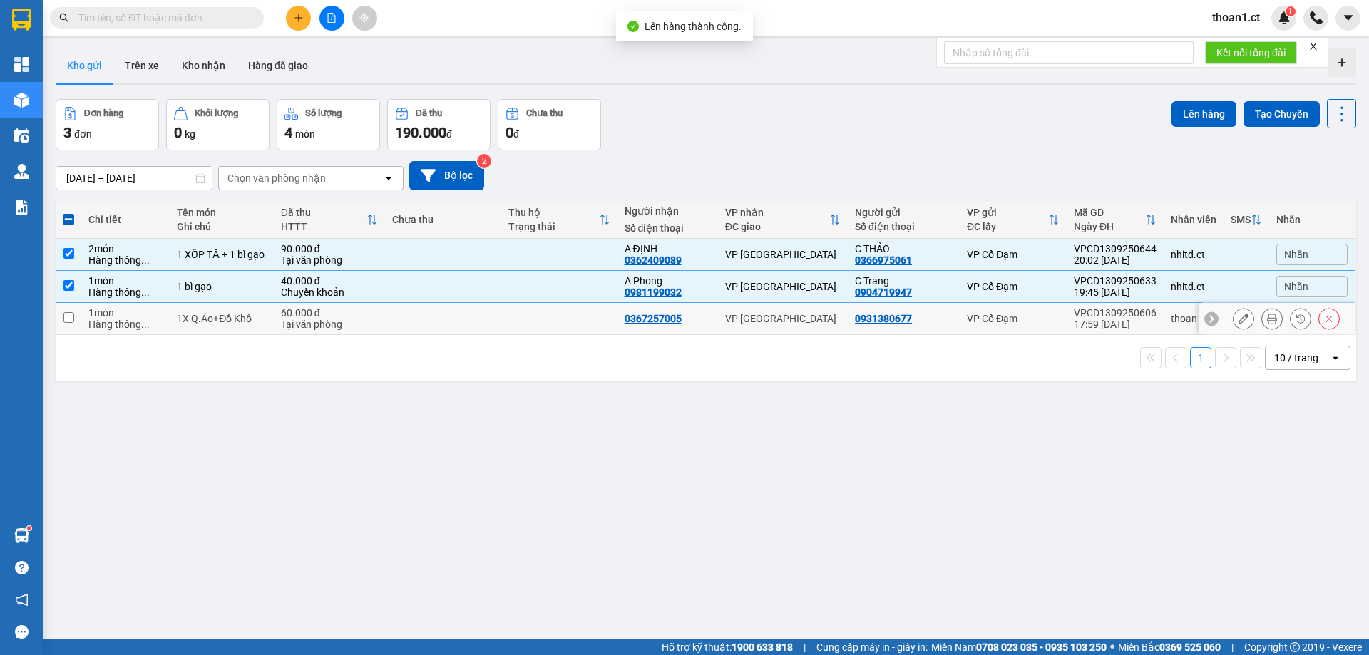
click at [67, 316] on input "checkbox" at bounding box center [68, 317] width 11 height 11
checkbox input "true"
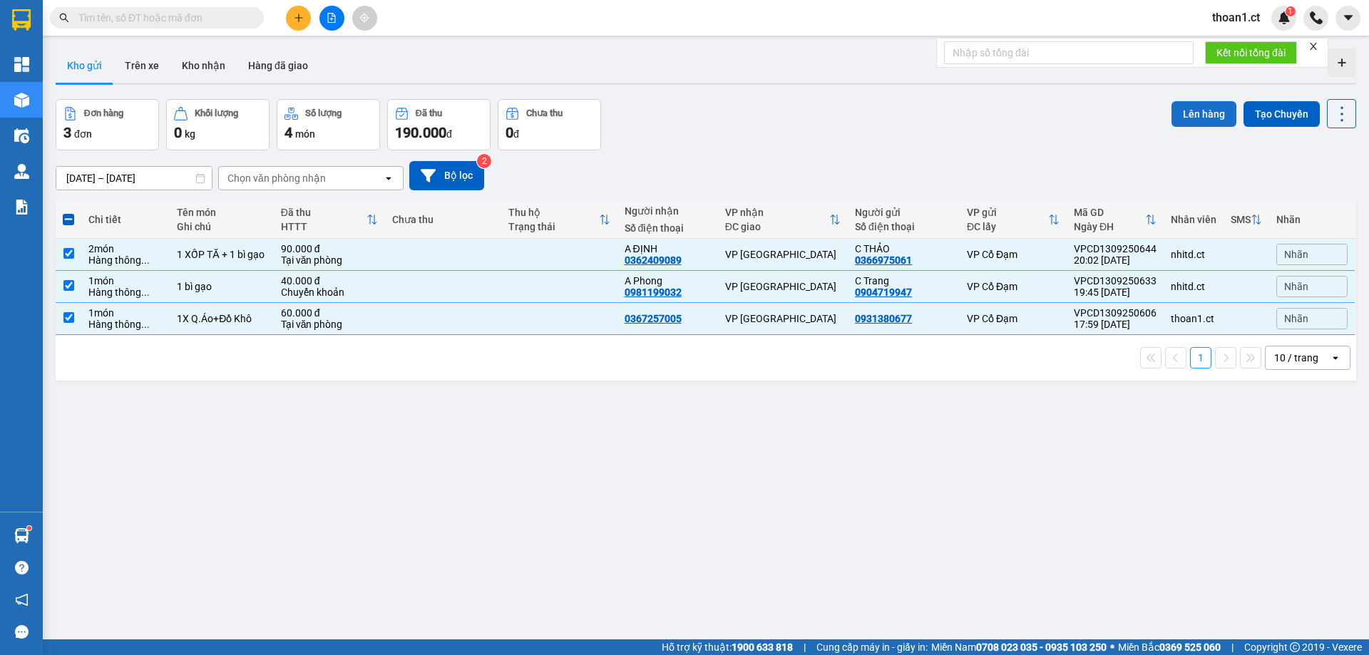
click at [1197, 114] on button "Lên hàng" at bounding box center [1204, 114] width 65 height 26
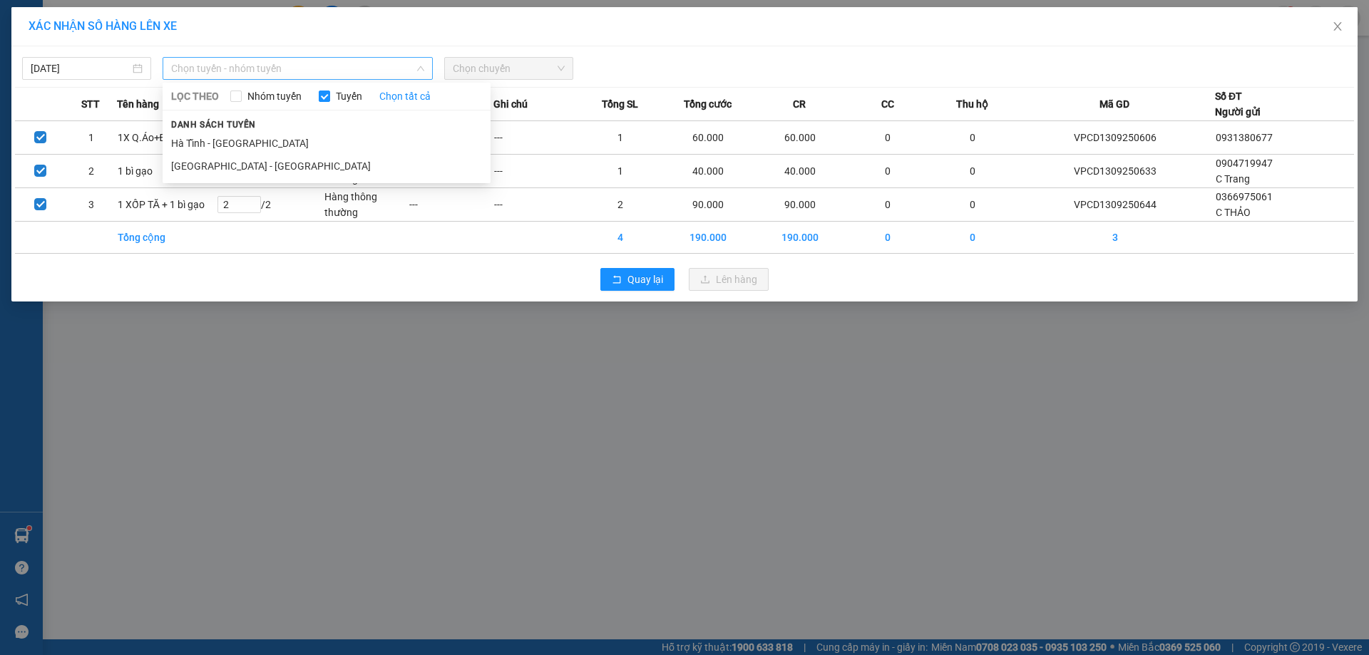
click at [210, 66] on span "Chọn tuyến - nhóm tuyến" at bounding box center [297, 68] width 253 height 21
click at [217, 143] on li "Hà Tĩnh - Hà Nội" at bounding box center [327, 143] width 328 height 23
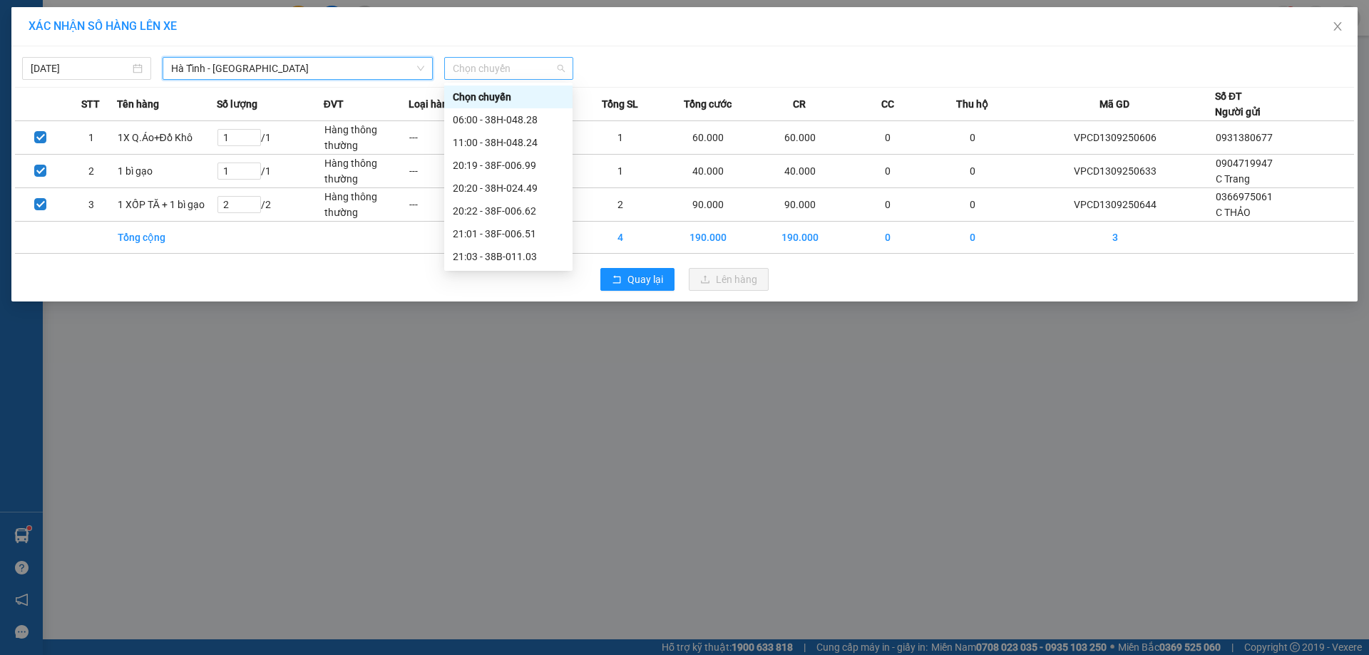
click at [491, 71] on span "Chọn chuyến" at bounding box center [509, 68] width 112 height 21
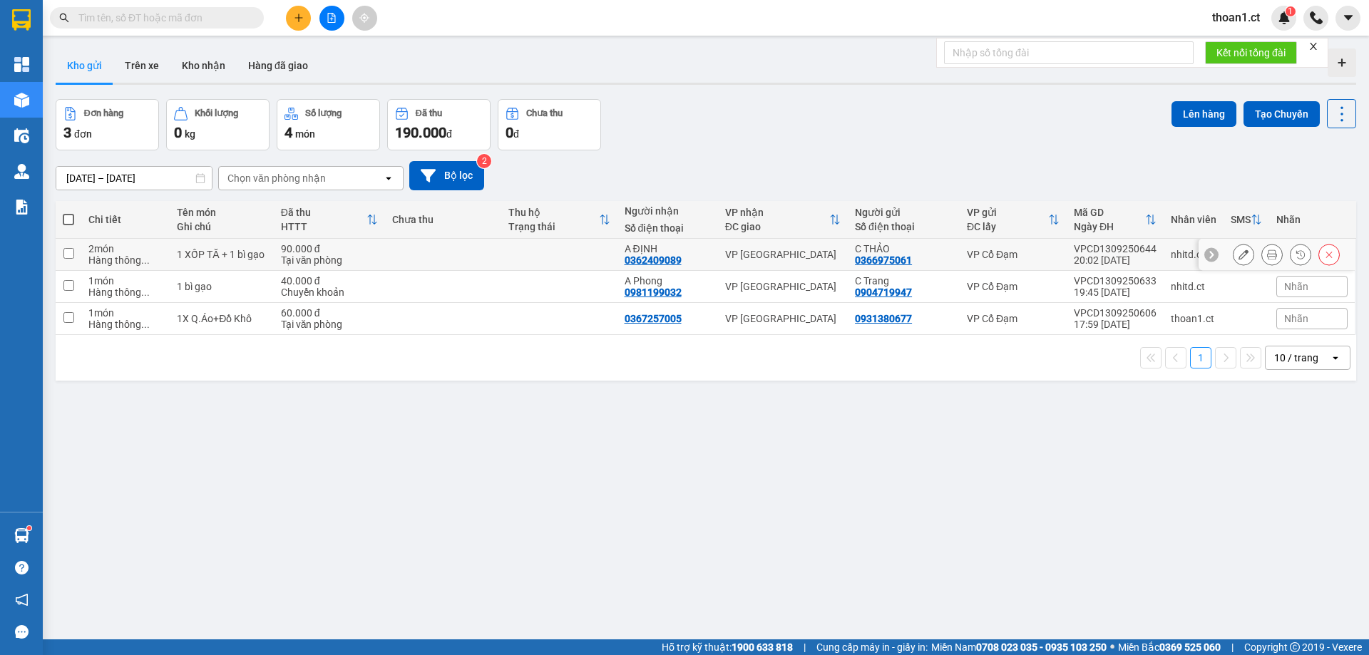
click at [71, 252] on input "checkbox" at bounding box center [68, 253] width 11 height 11
checkbox input "true"
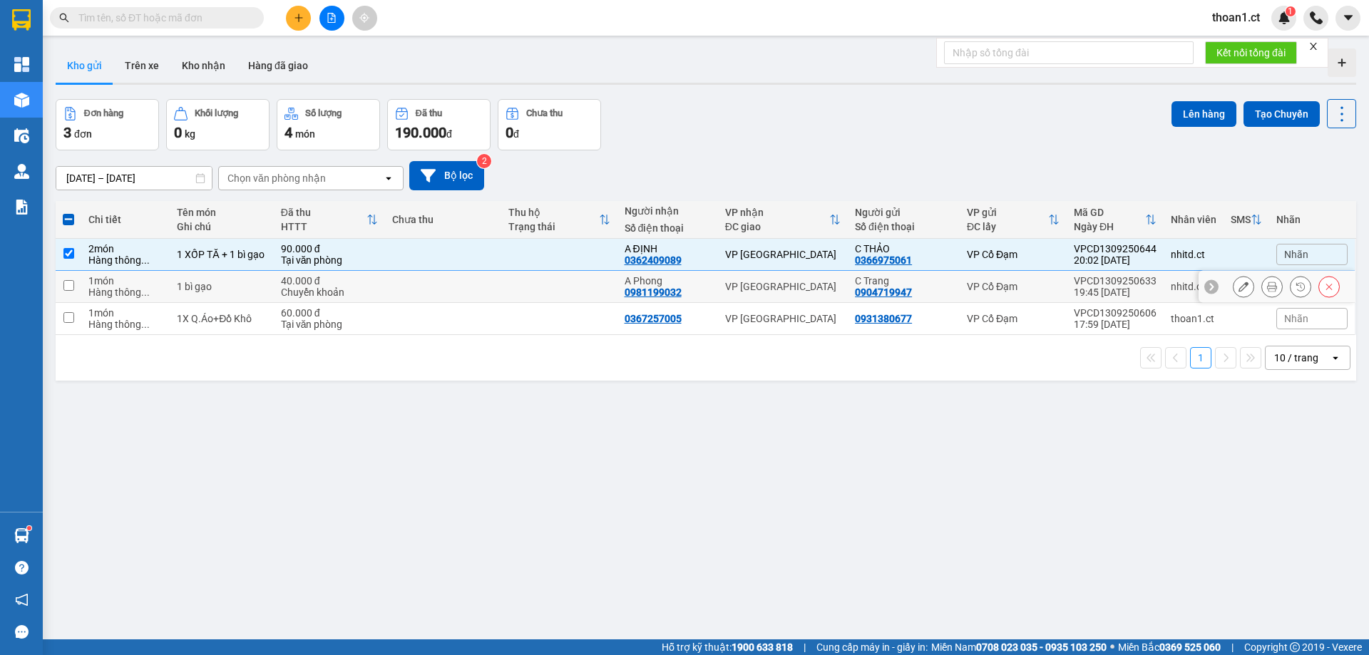
click at [70, 287] on input "checkbox" at bounding box center [68, 285] width 11 height 11
checkbox input "true"
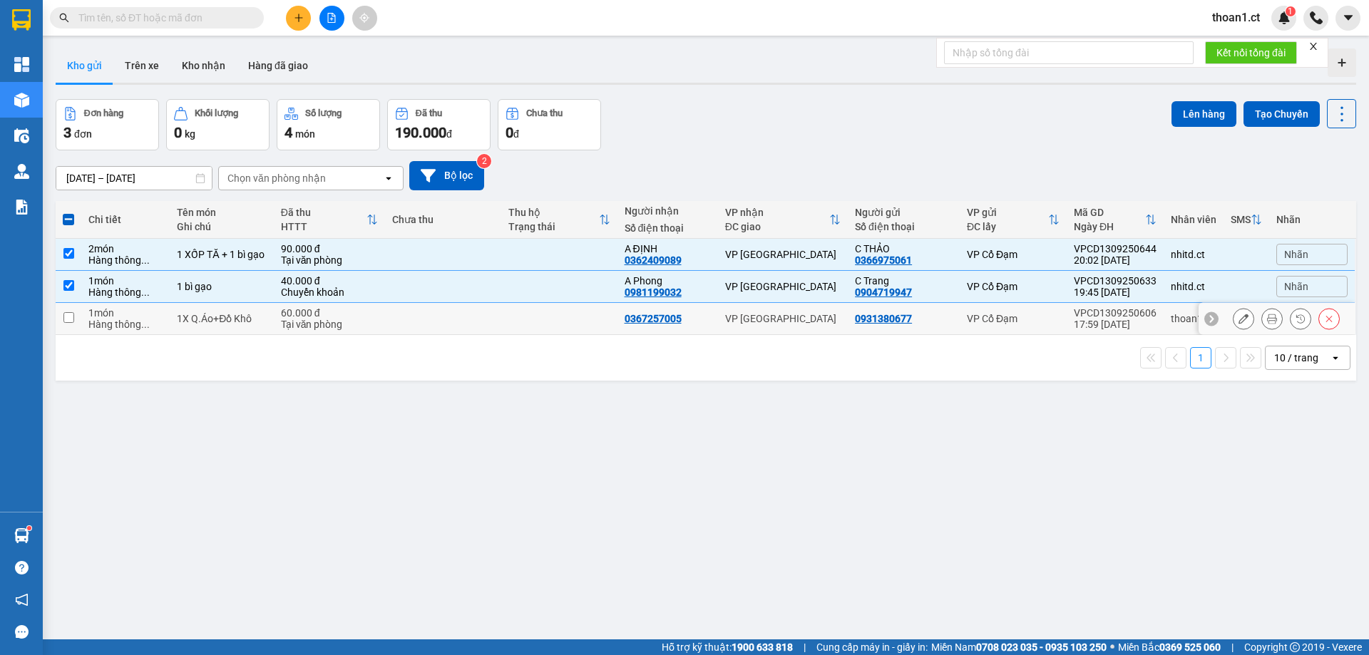
click at [70, 321] on input "checkbox" at bounding box center [68, 317] width 11 height 11
checkbox input "true"
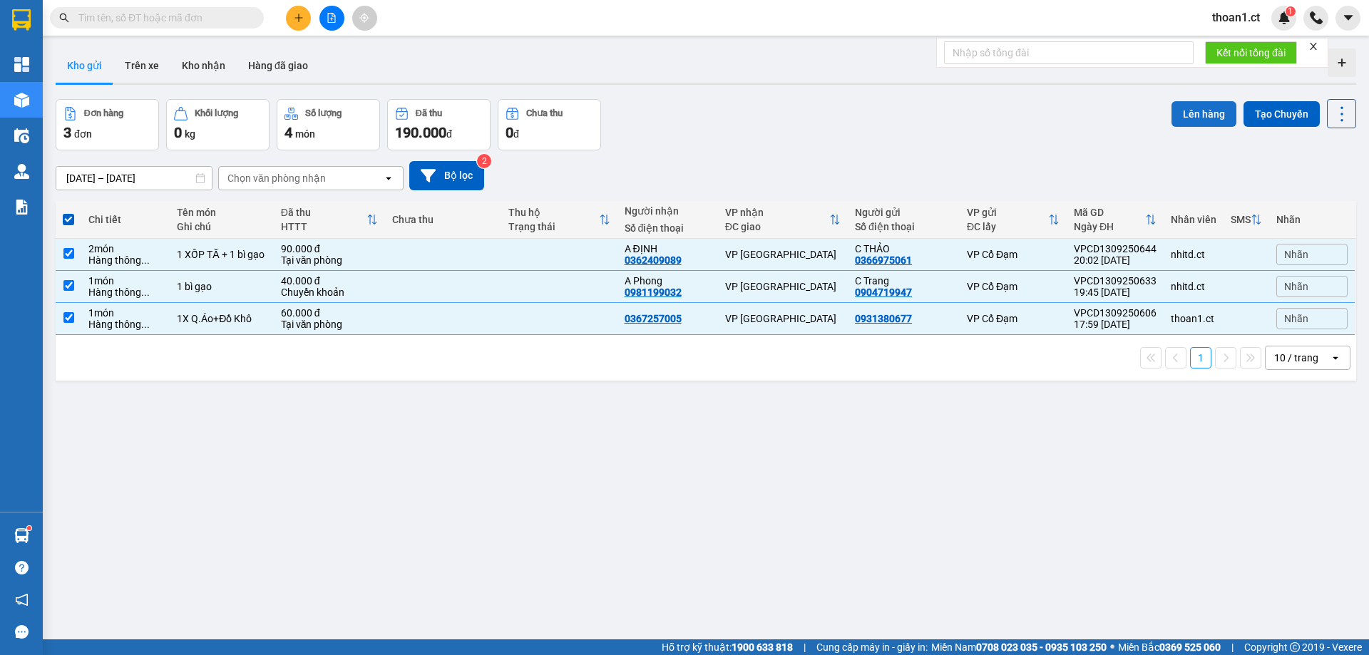
click at [1195, 113] on button "Lên hàng" at bounding box center [1204, 114] width 65 height 26
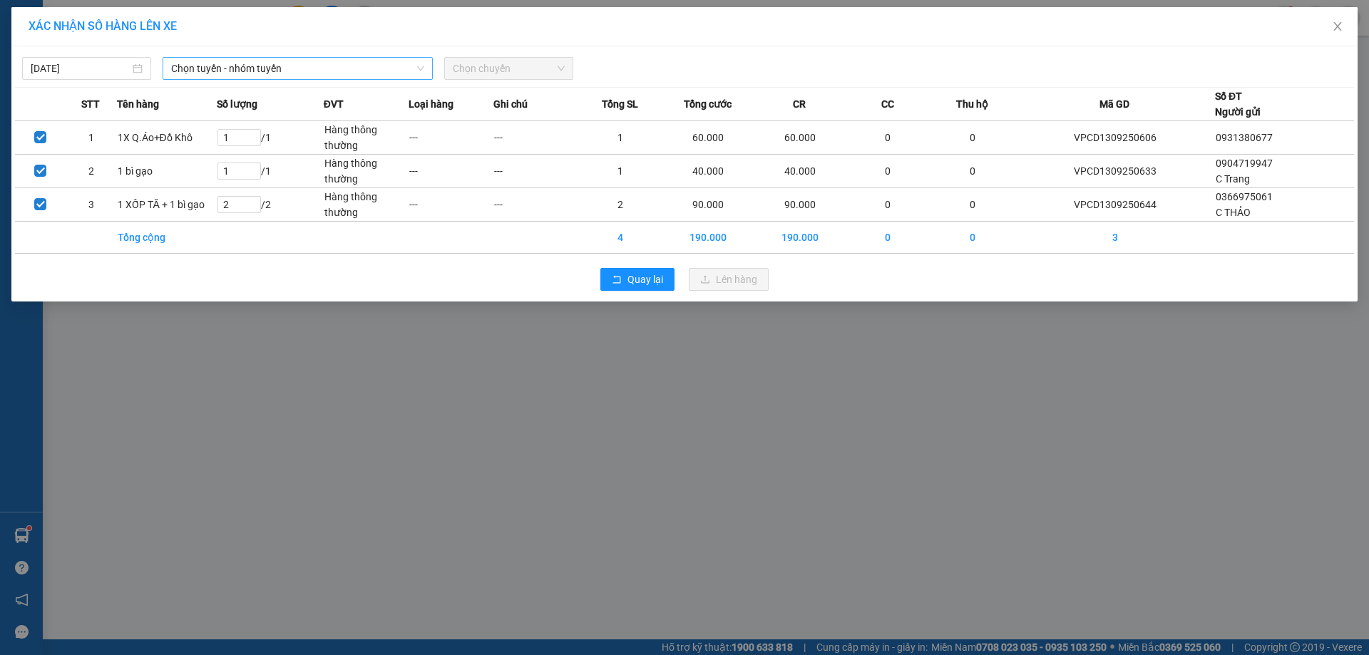
click at [312, 70] on span "Chọn tuyến - nhóm tuyến" at bounding box center [297, 68] width 253 height 21
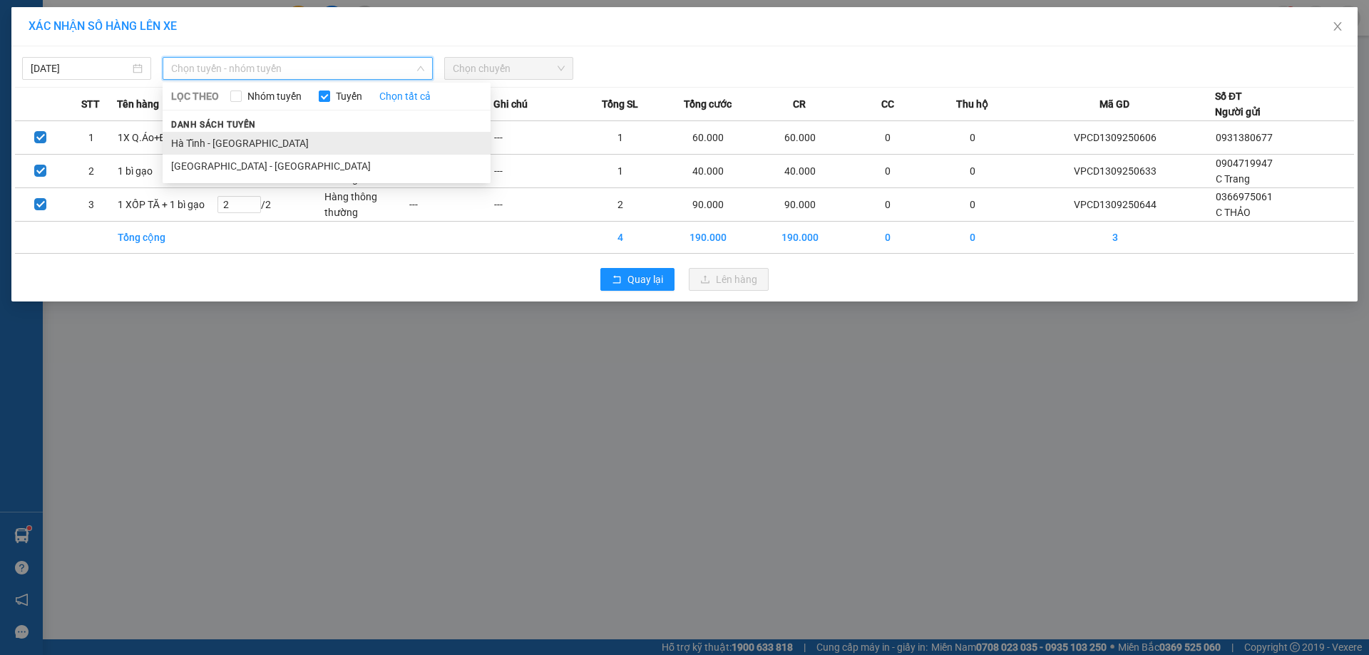
click at [257, 144] on li "Hà Tĩnh - Hà Nội" at bounding box center [327, 143] width 328 height 23
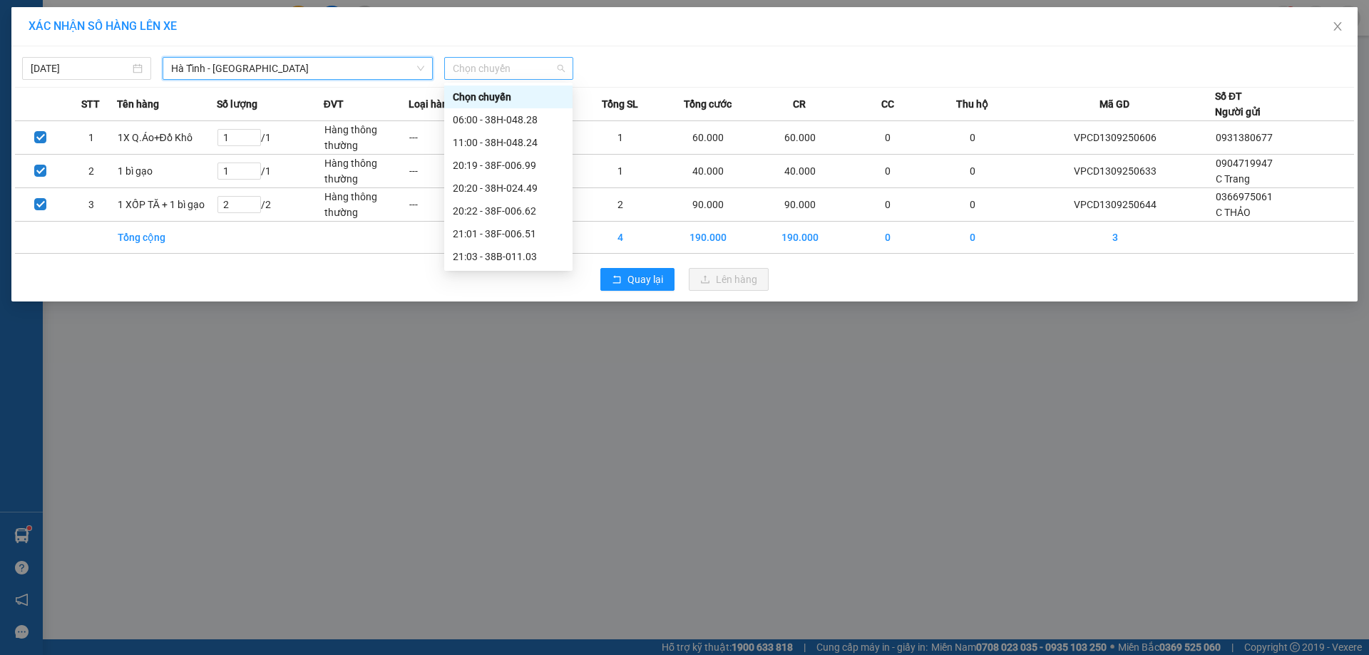
click at [502, 66] on span "Chọn chuyến" at bounding box center [509, 68] width 112 height 21
click at [519, 230] on div "21:01 - 38F-006.51" at bounding box center [508, 234] width 111 height 16
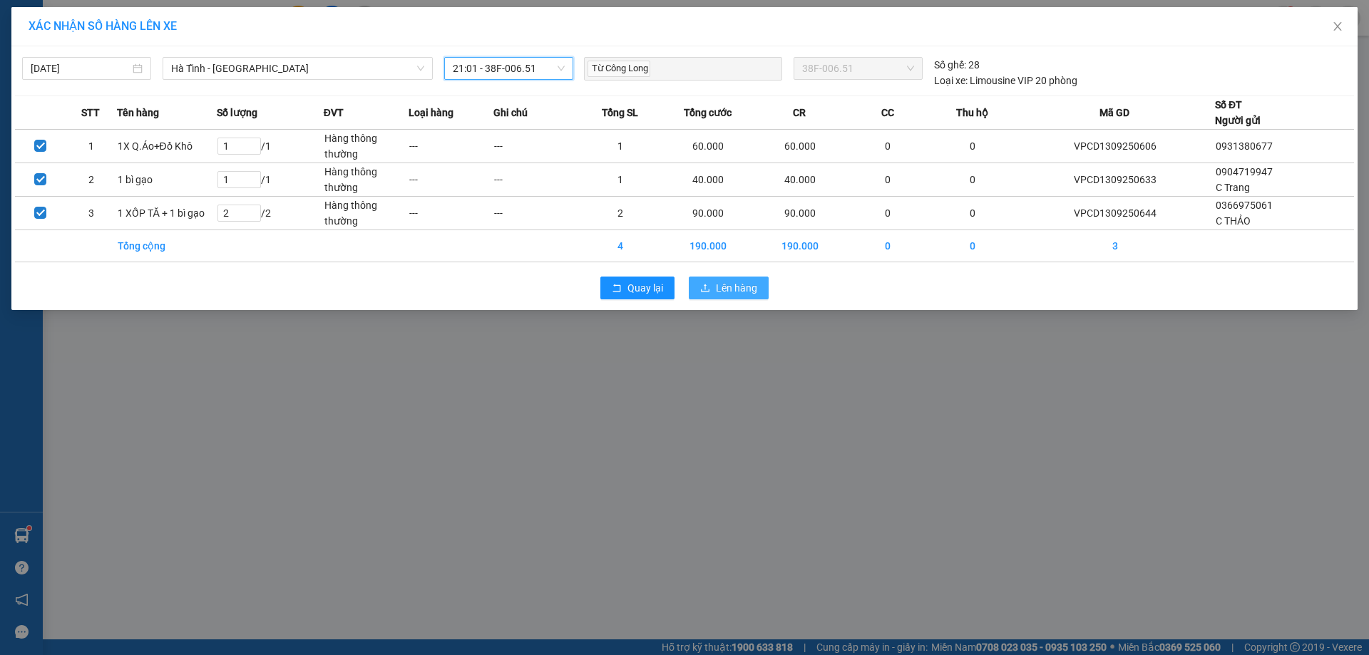
click at [727, 292] on span "Lên hàng" at bounding box center [736, 288] width 41 height 16
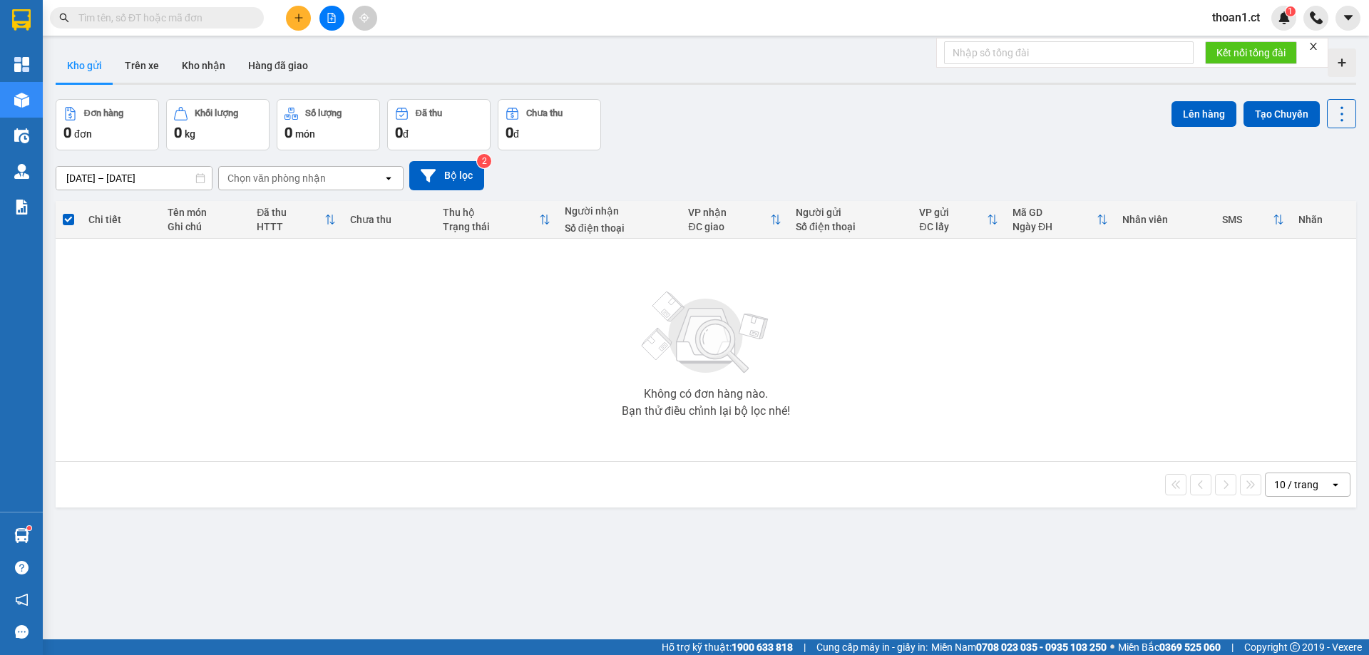
click at [1238, 12] on span "thoan1.ct" at bounding box center [1236, 18] width 71 height 18
click at [1227, 47] on span "Đăng xuất" at bounding box center [1253, 44] width 60 height 16
